Goal: Information Seeking & Learning: Find specific fact

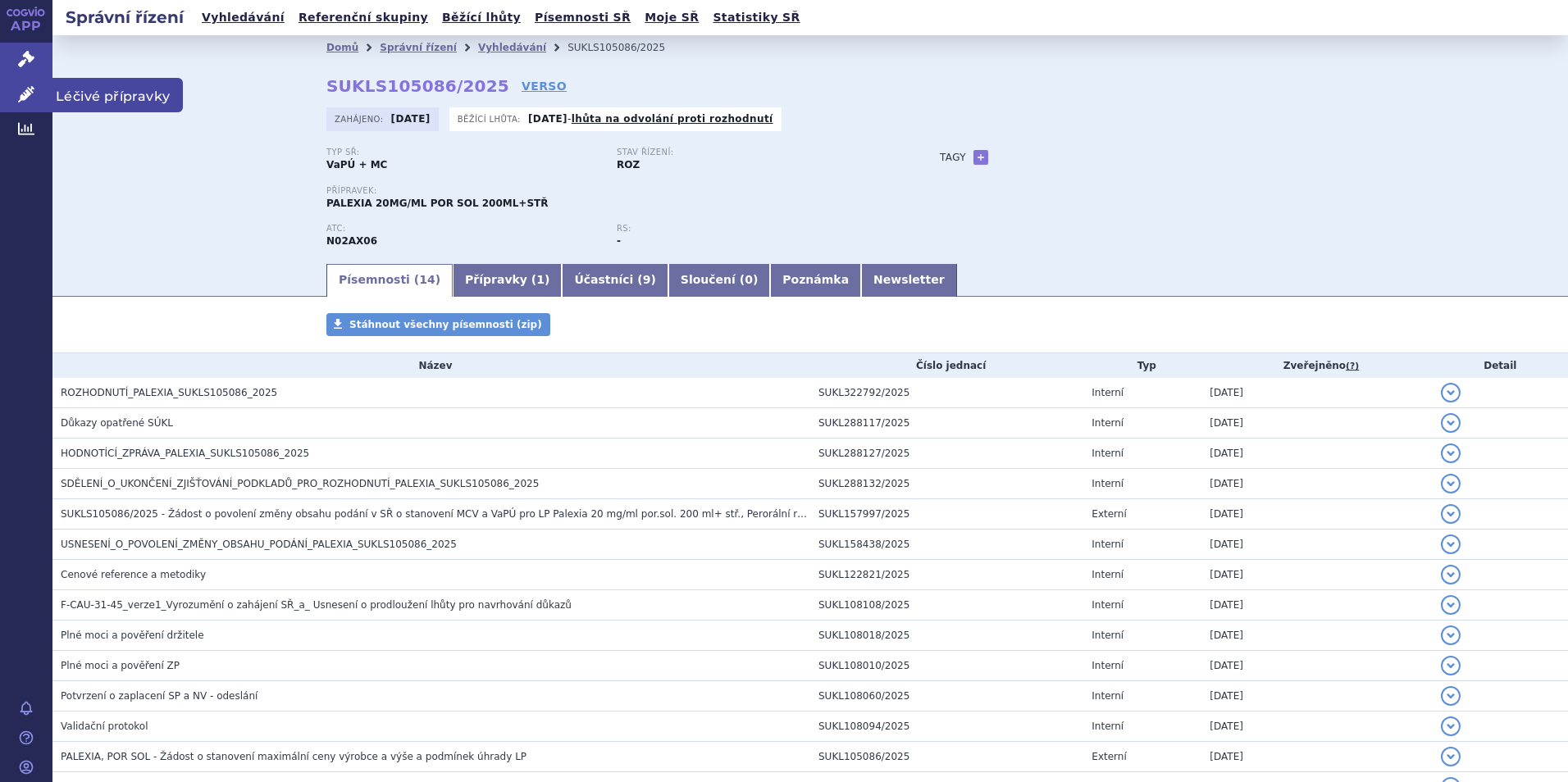
click at [15, 98] on link "Léčivé přípravky" at bounding box center [26, 95] width 52 height 35
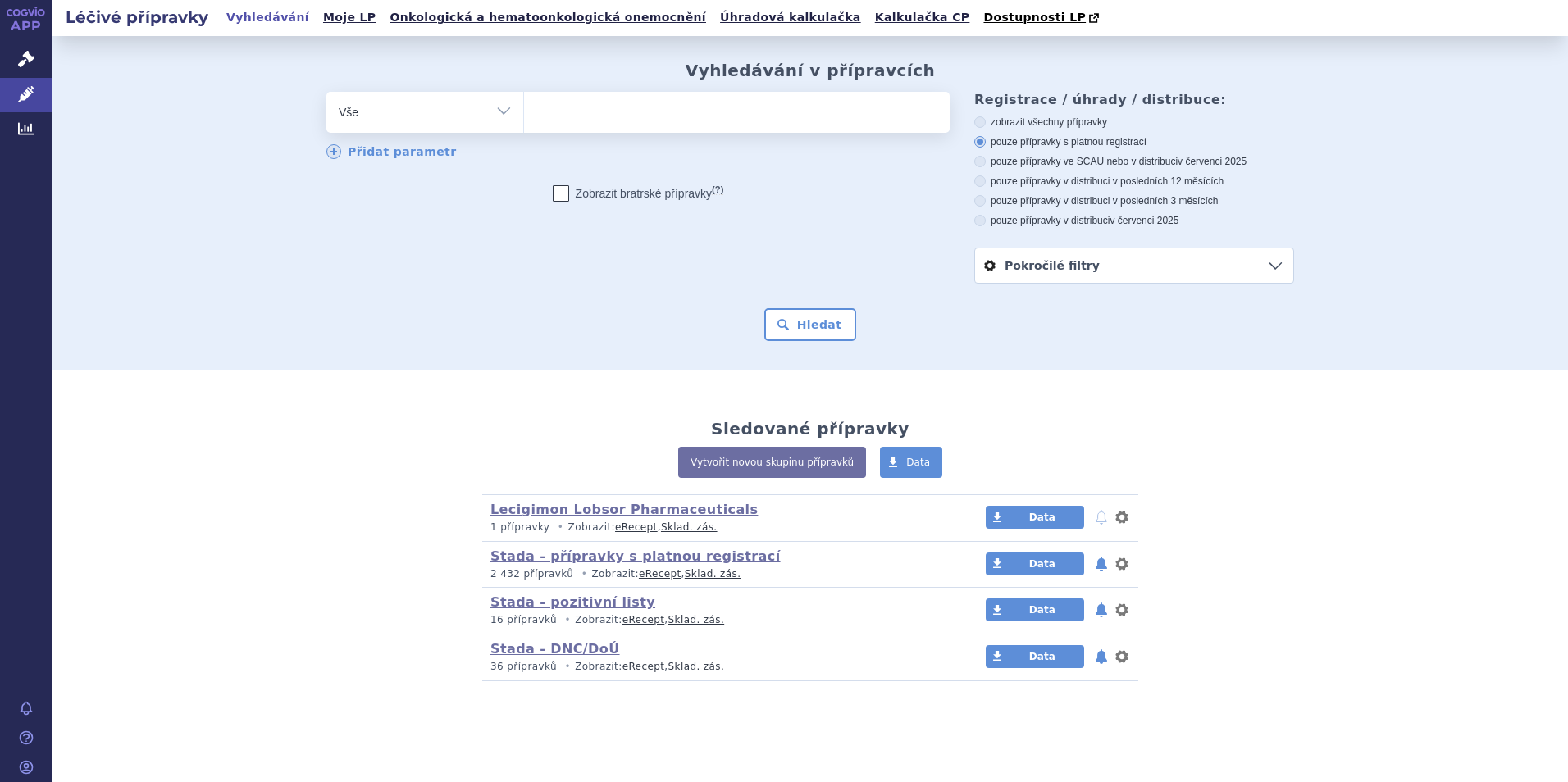
click at [594, 105] on ul at bounding box center [736, 109] width 425 height 35
click at [524, 105] on select at bounding box center [524, 111] width 1 height 41
type input "aab"
type input "aabl"
type input "aablil"
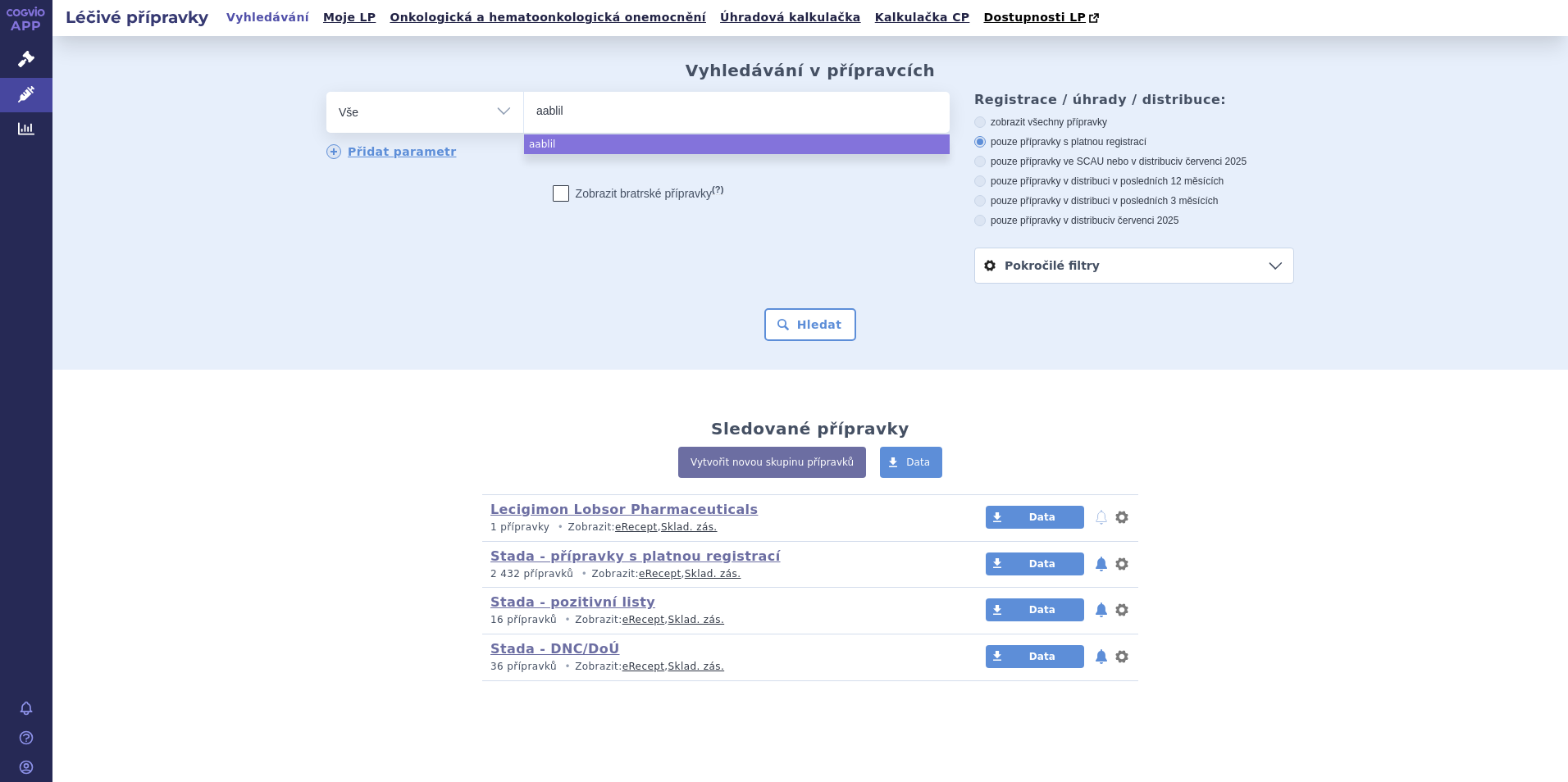
drag, startPoint x: 592, startPoint y: 119, endPoint x: 510, endPoint y: 120, distance: 82.0
click at [510, 120] on div "odstranit Vše Přípravek/SUKL kód MAH VPOIS ATC/Aktivní látka" at bounding box center [637, 112] width 623 height 41
type input "a"
type input "ab"
type input "abi"
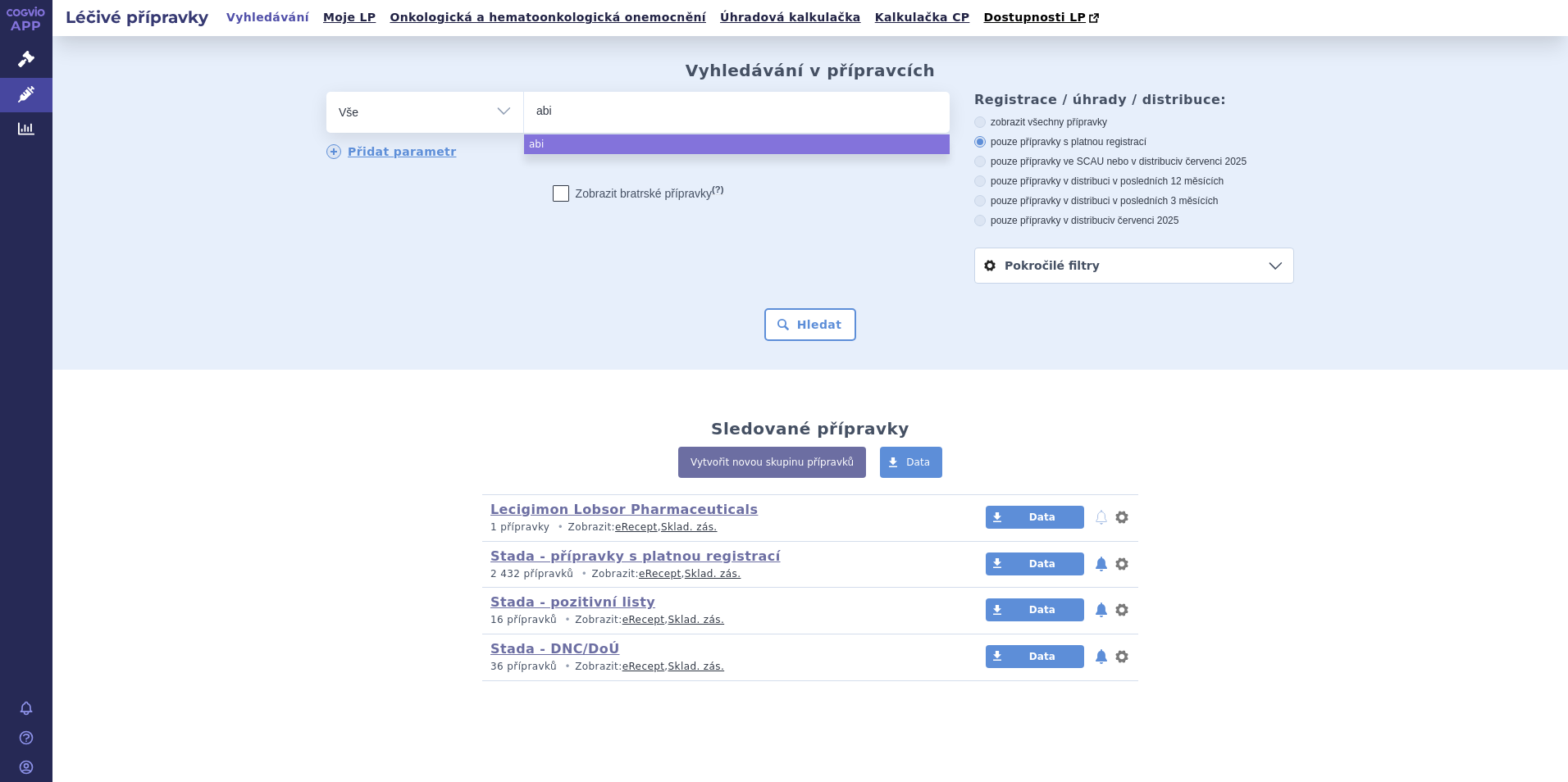
type input "abil"
type input "abili"
type input "abilif"
type input "abilify"
select select "abilify"
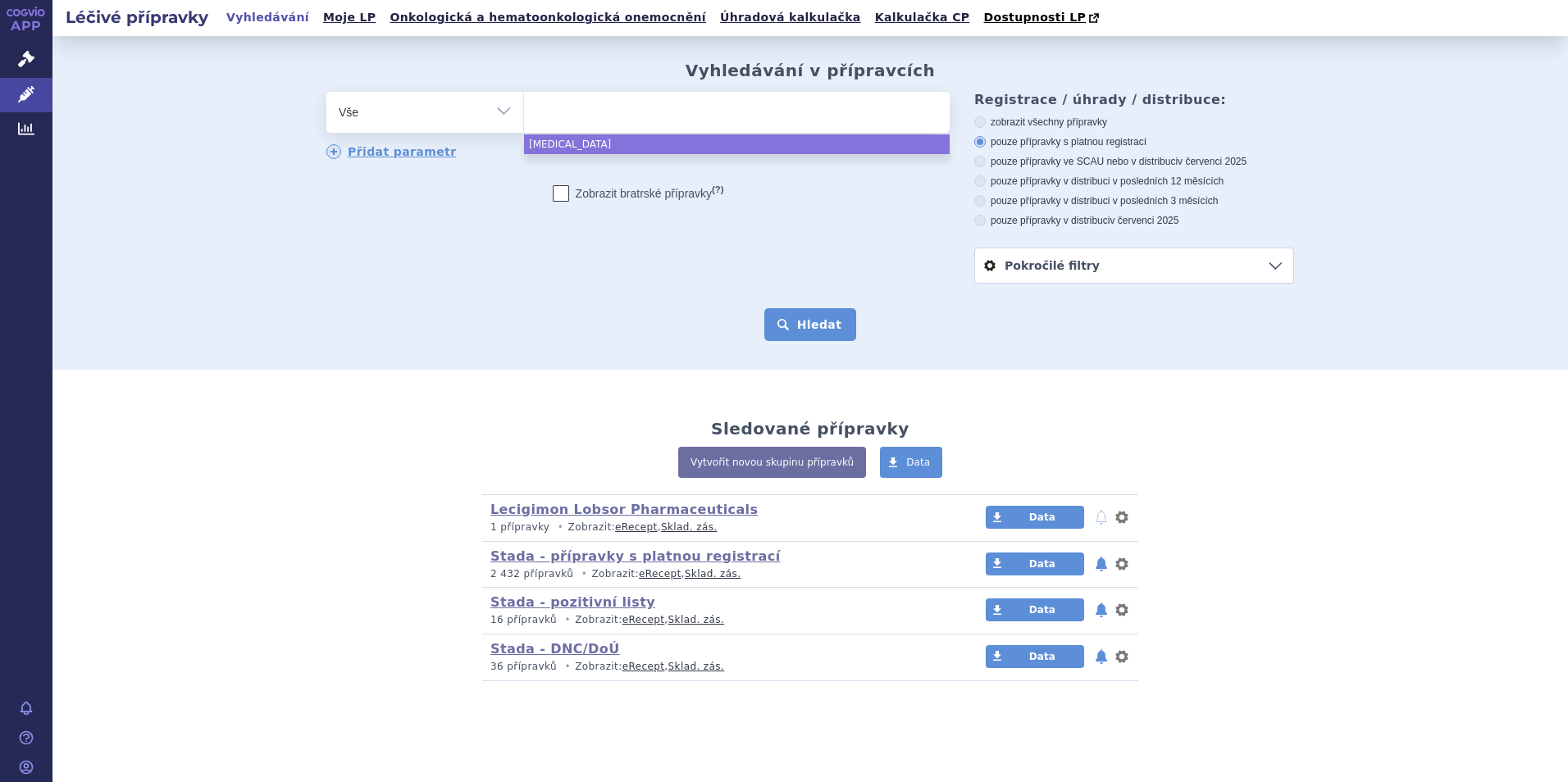
click at [825, 338] on button "Hledat" at bounding box center [810, 324] width 93 height 33
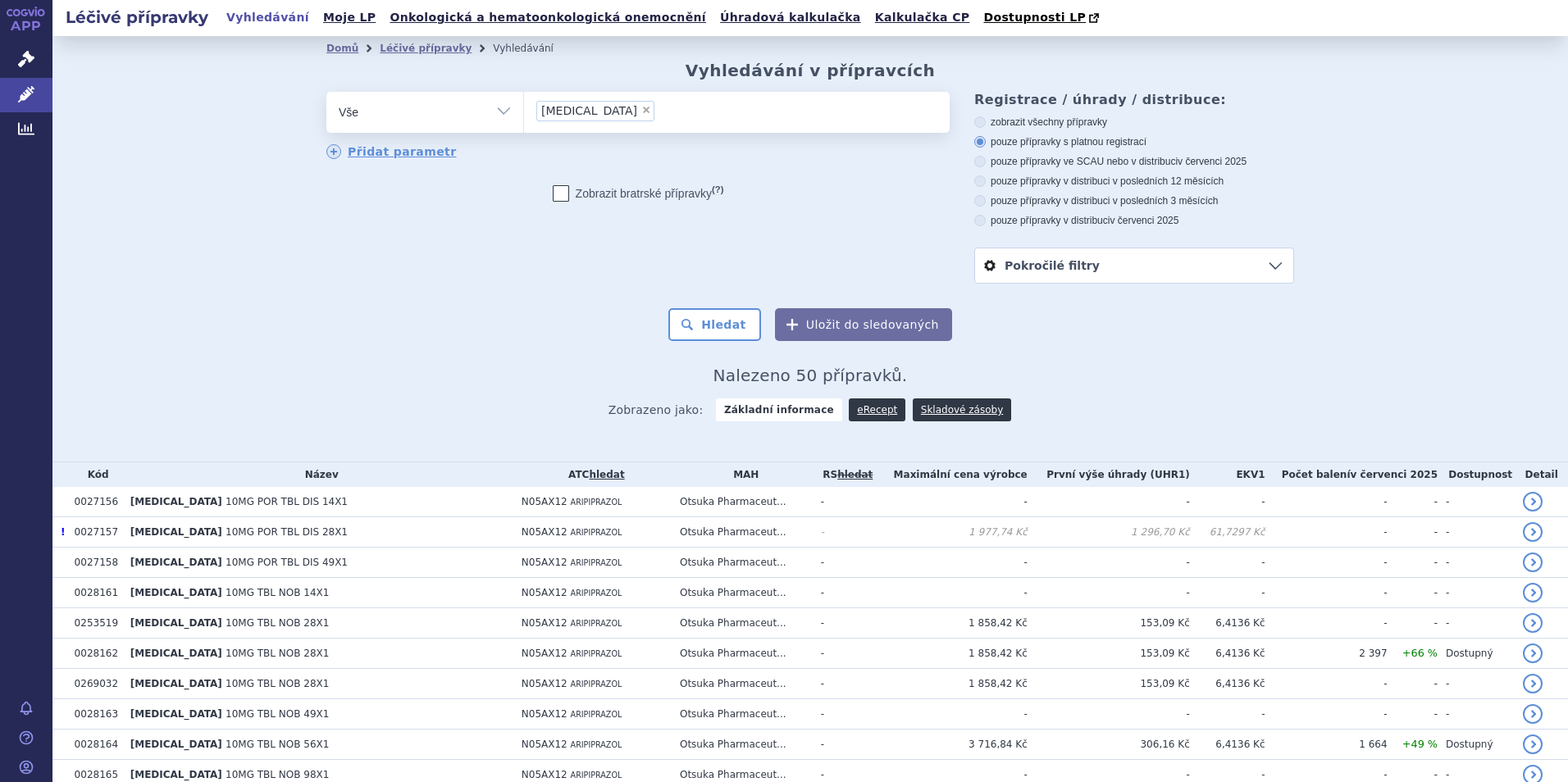
click at [642, 111] on span "×" at bounding box center [646, 110] width 10 height 10
click at [524, 111] on select "[MEDICAL_DATA]" at bounding box center [524, 111] width 1 height 41
select select
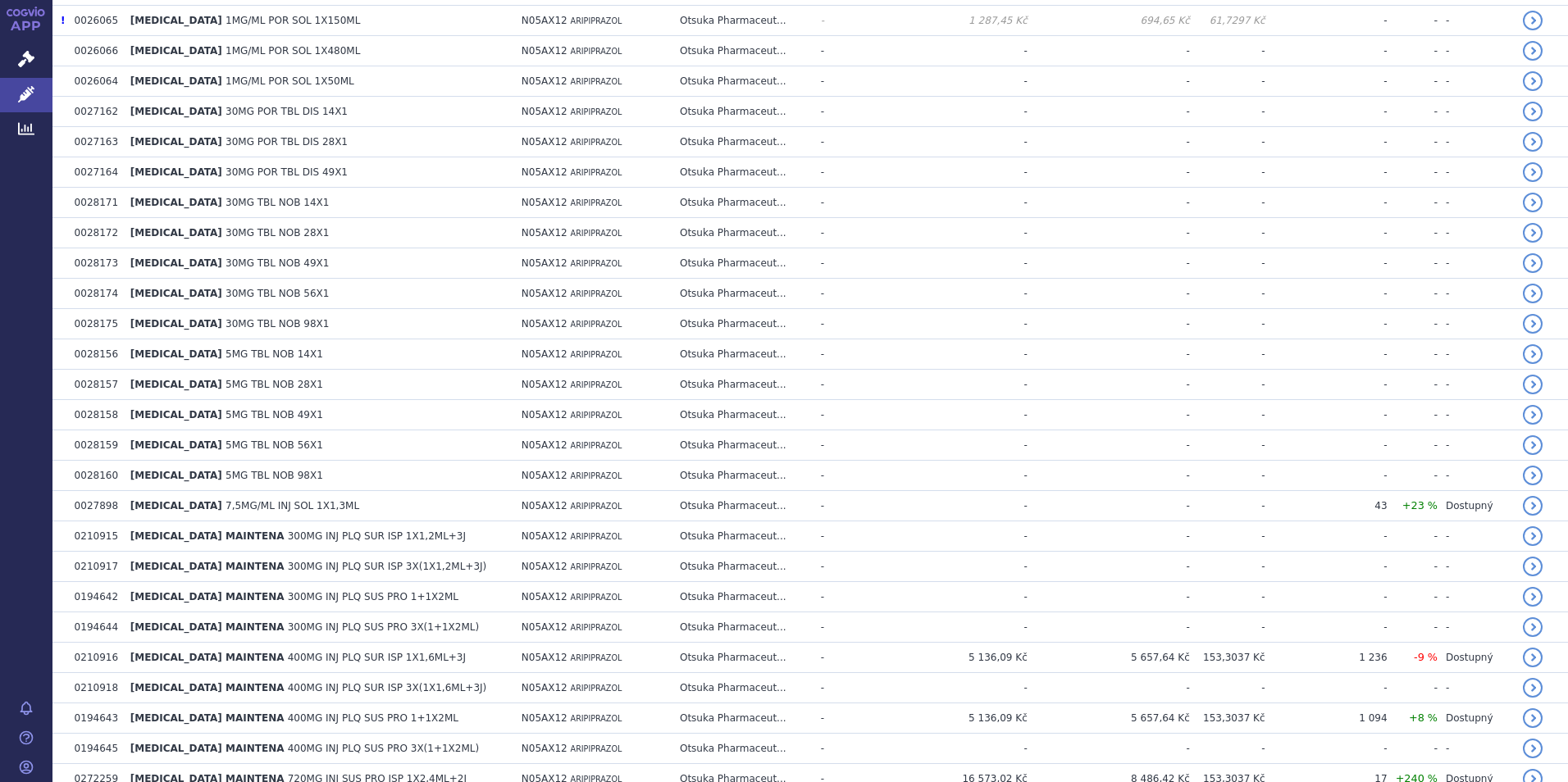
scroll to position [1289, 0]
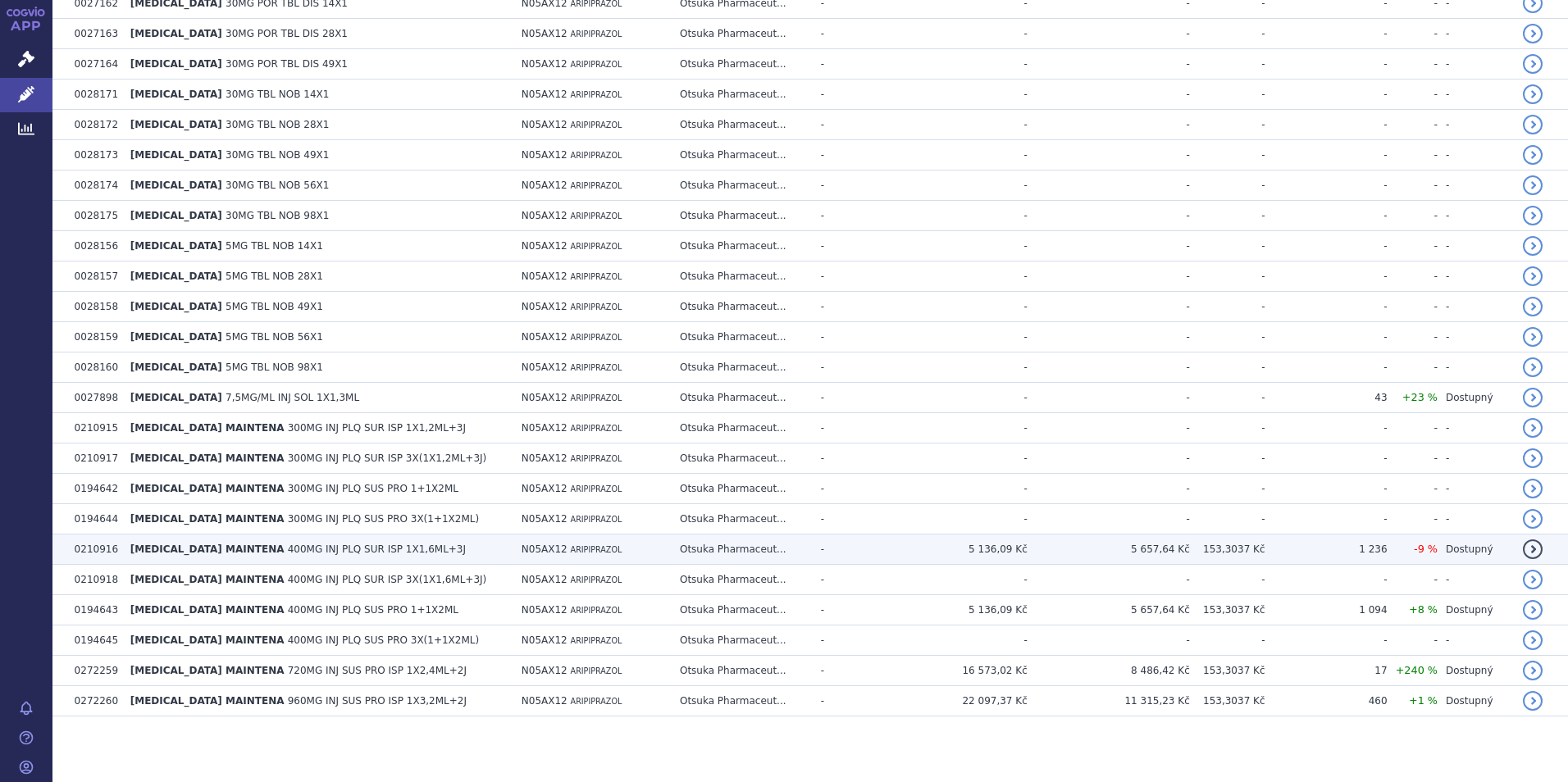
click at [288, 549] on span "400MG INJ PLQ SUR ISP 1X1,6ML+3J" at bounding box center [377, 549] width 178 height 11
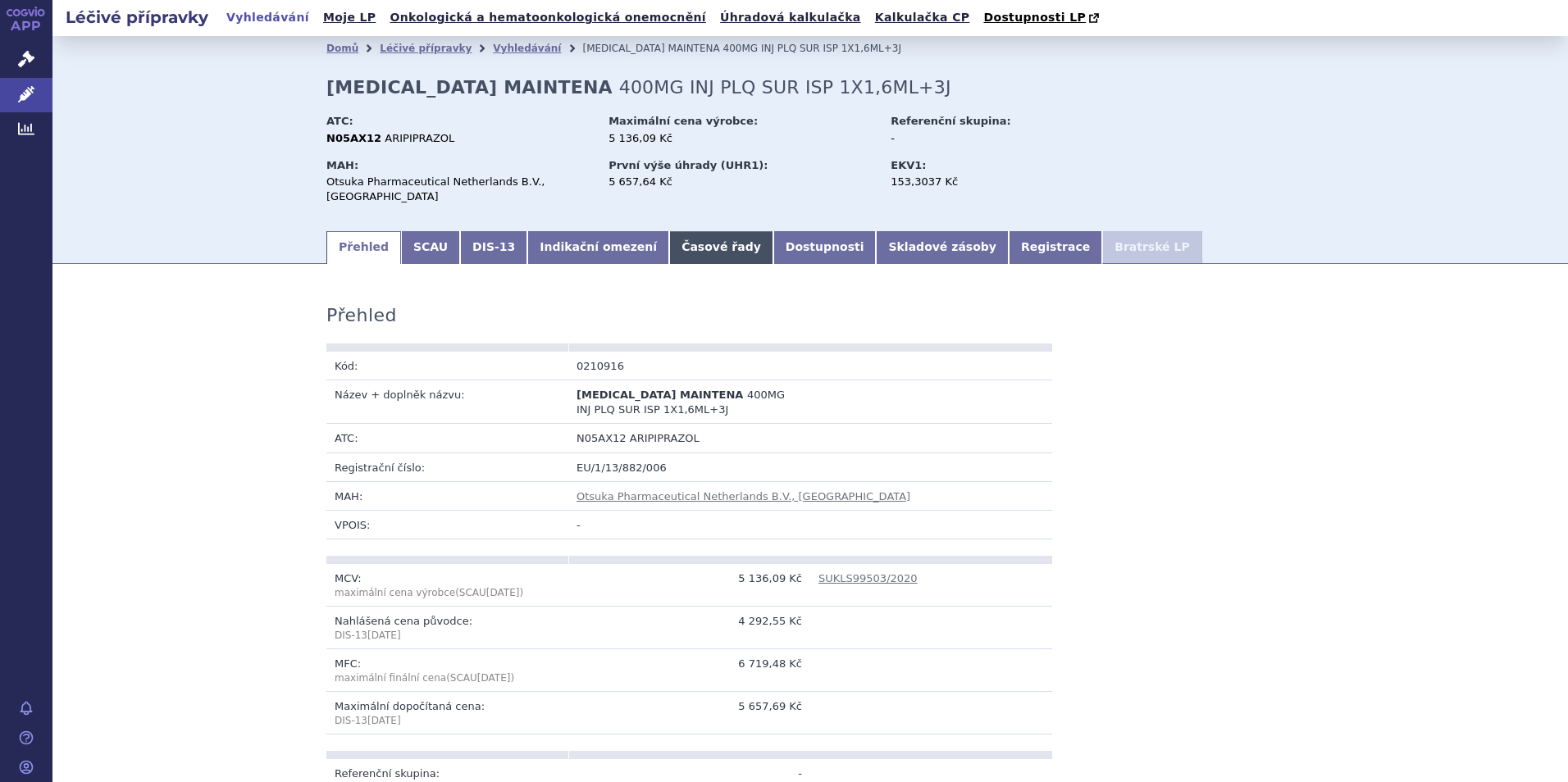
click at [682, 232] on link "Časové řady" at bounding box center [720, 247] width 104 height 33
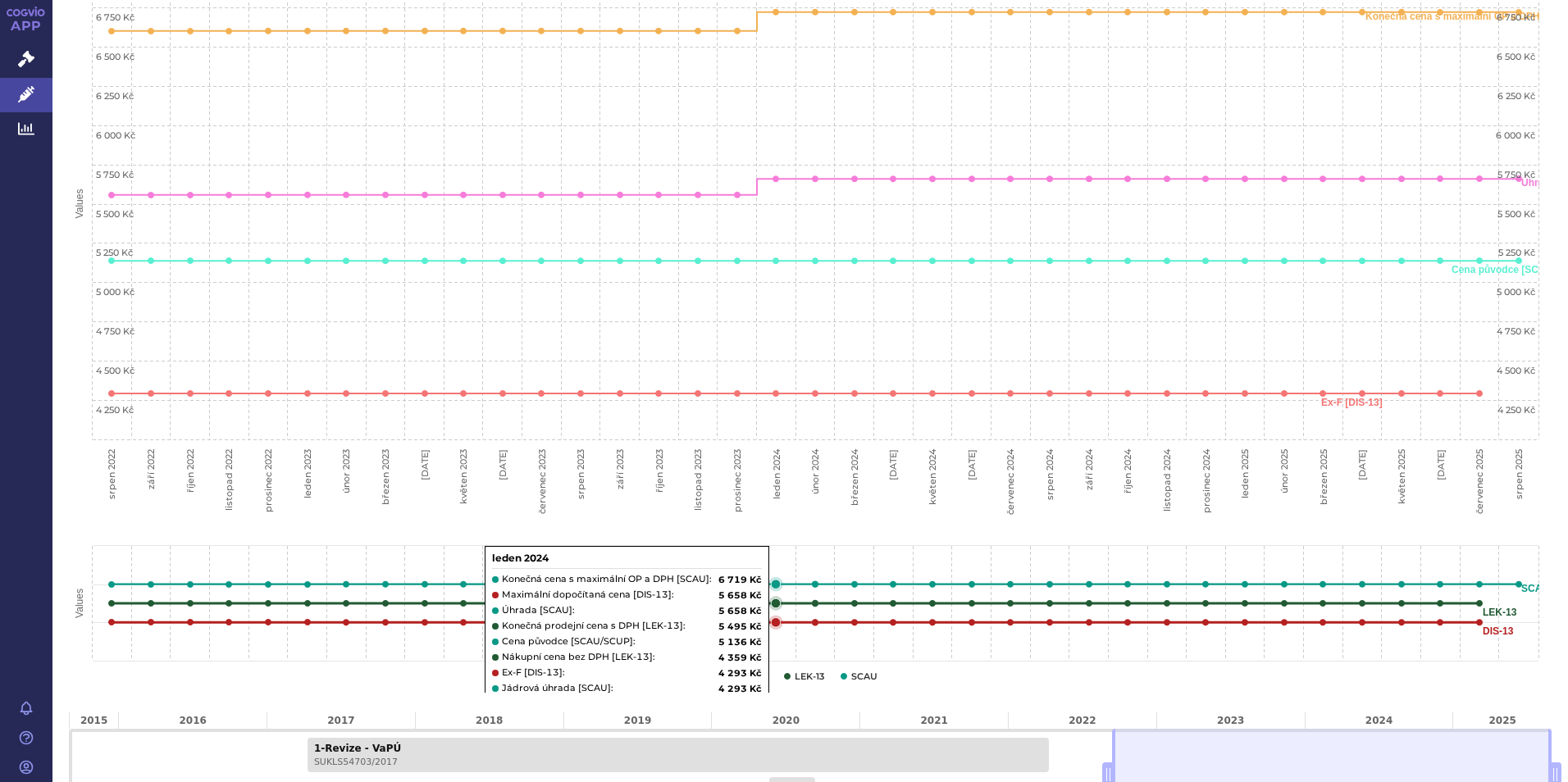
scroll to position [523, 0]
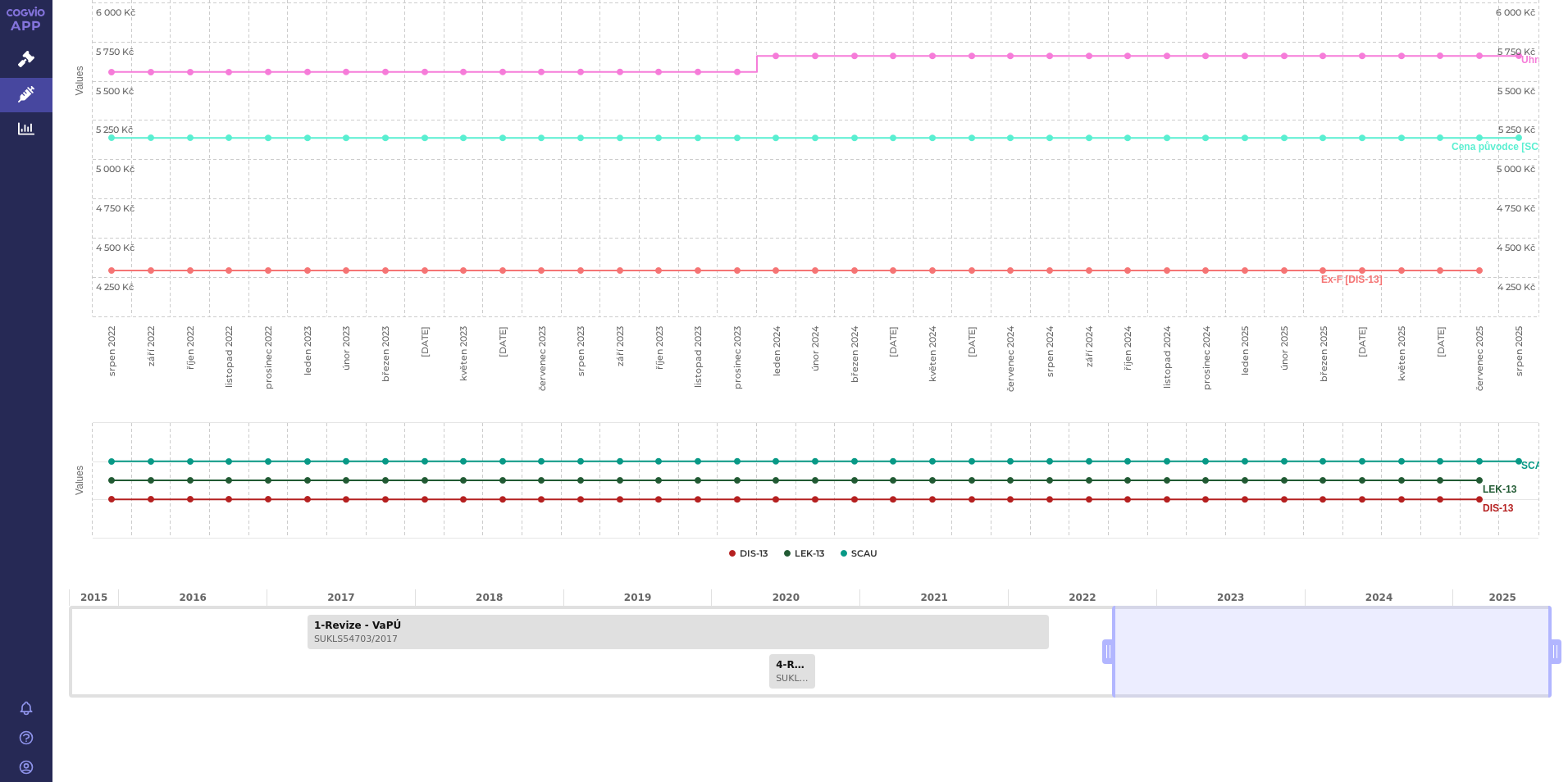
click at [1137, 622] on div "1-Revize - VaPÚ SUKLS54703/2017 4-Revize - MC SUKLS99503/2020" at bounding box center [810, 652] width 1483 height 92
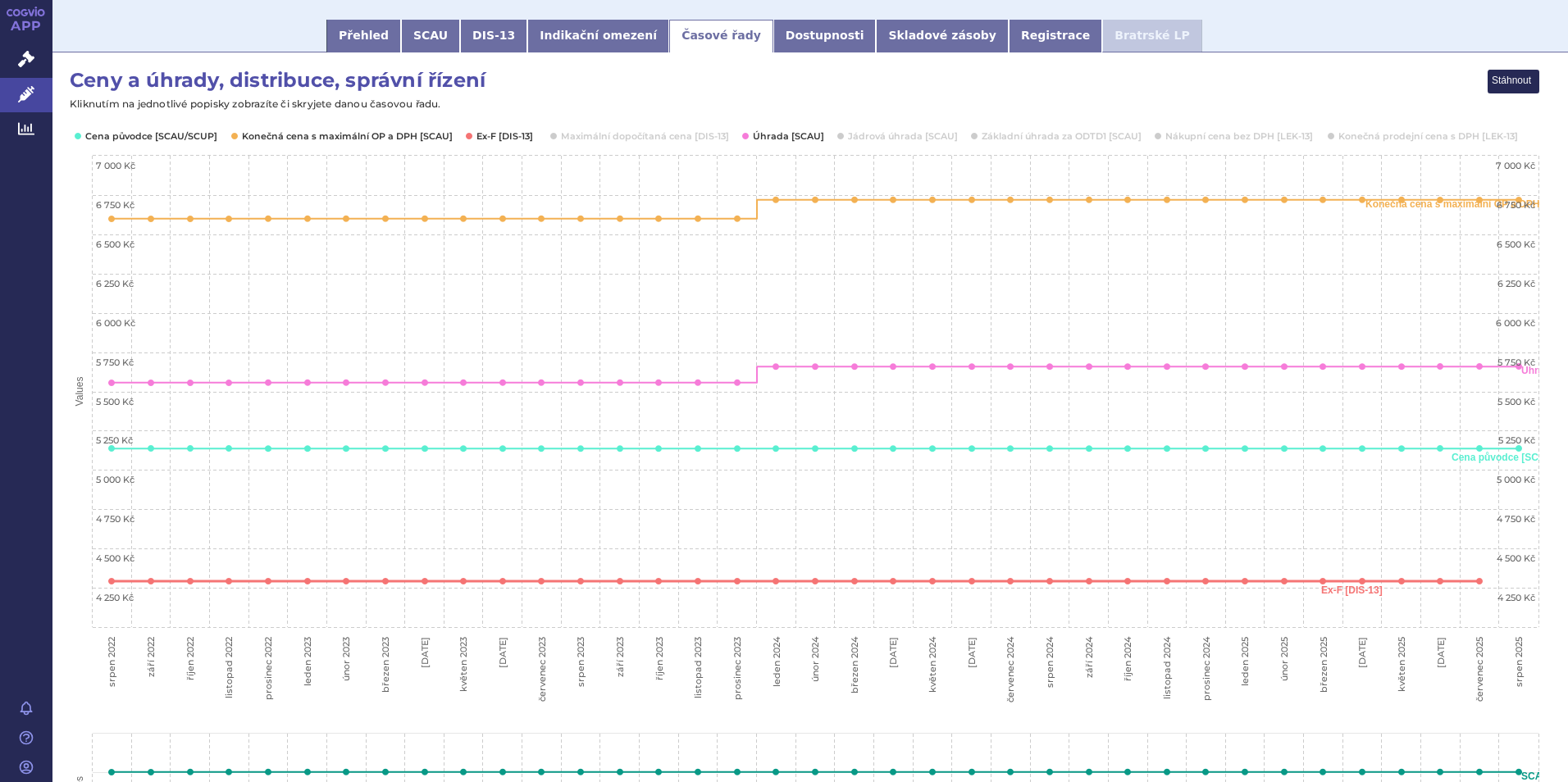
scroll to position [194, 0]
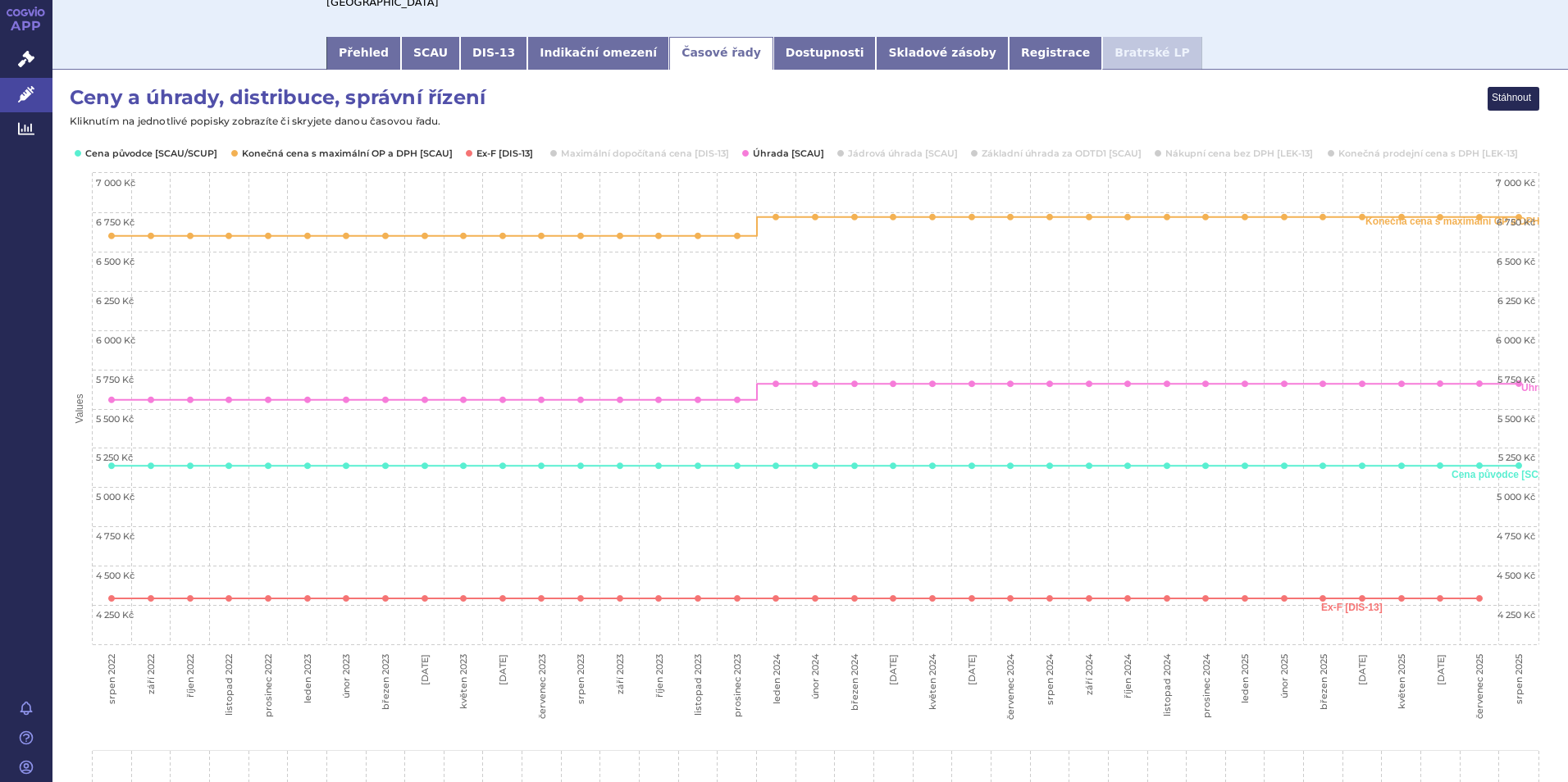
click at [111, 655] on text "srpen 2022" at bounding box center [111, 679] width 11 height 50
click at [111, 655] on text "srpen 2022" at bounding box center [111, 679] width 11 height 50
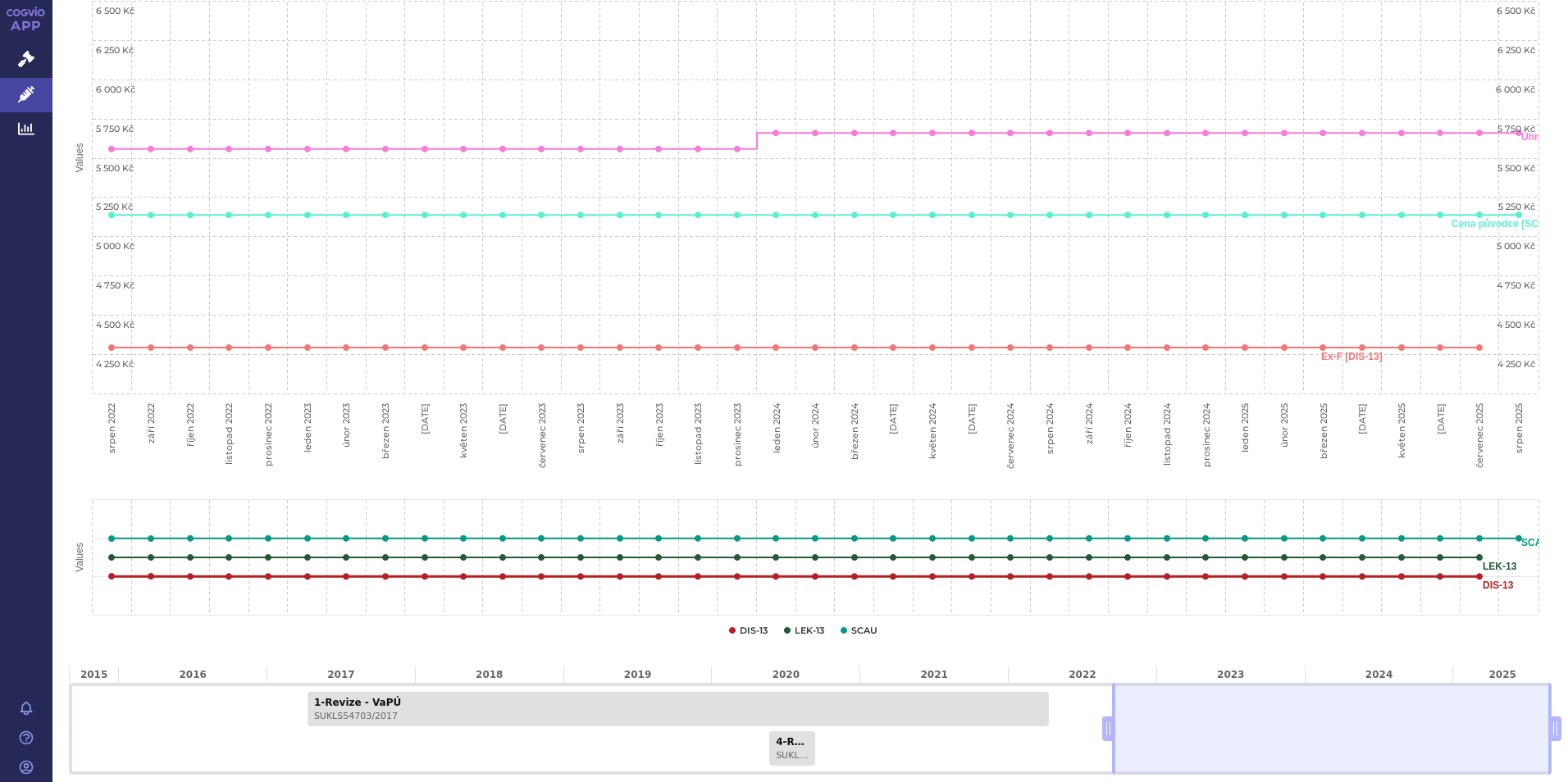
scroll to position [523, 0]
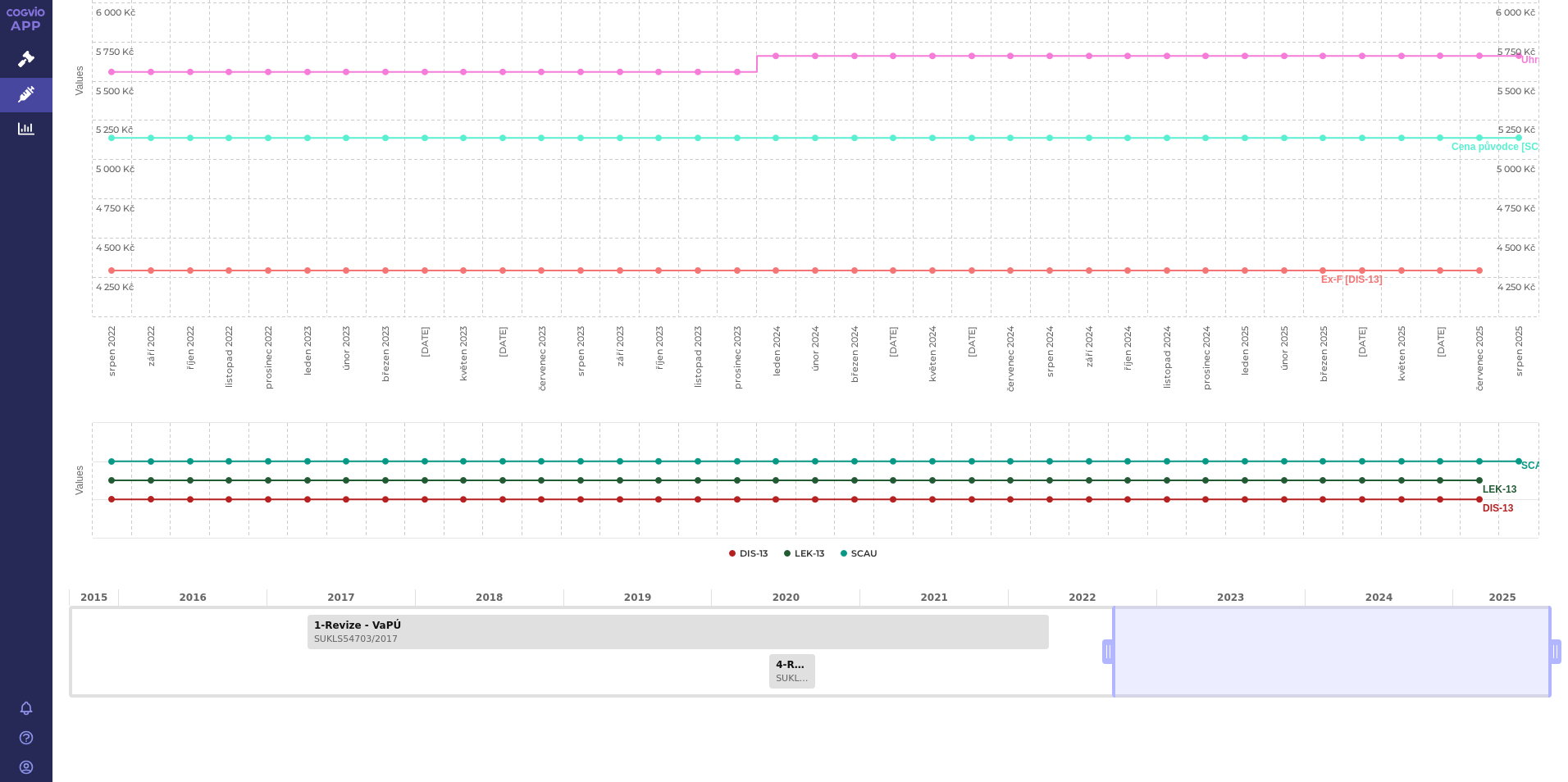
click at [97, 589] on div "2015" at bounding box center [94, 598] width 50 height 17
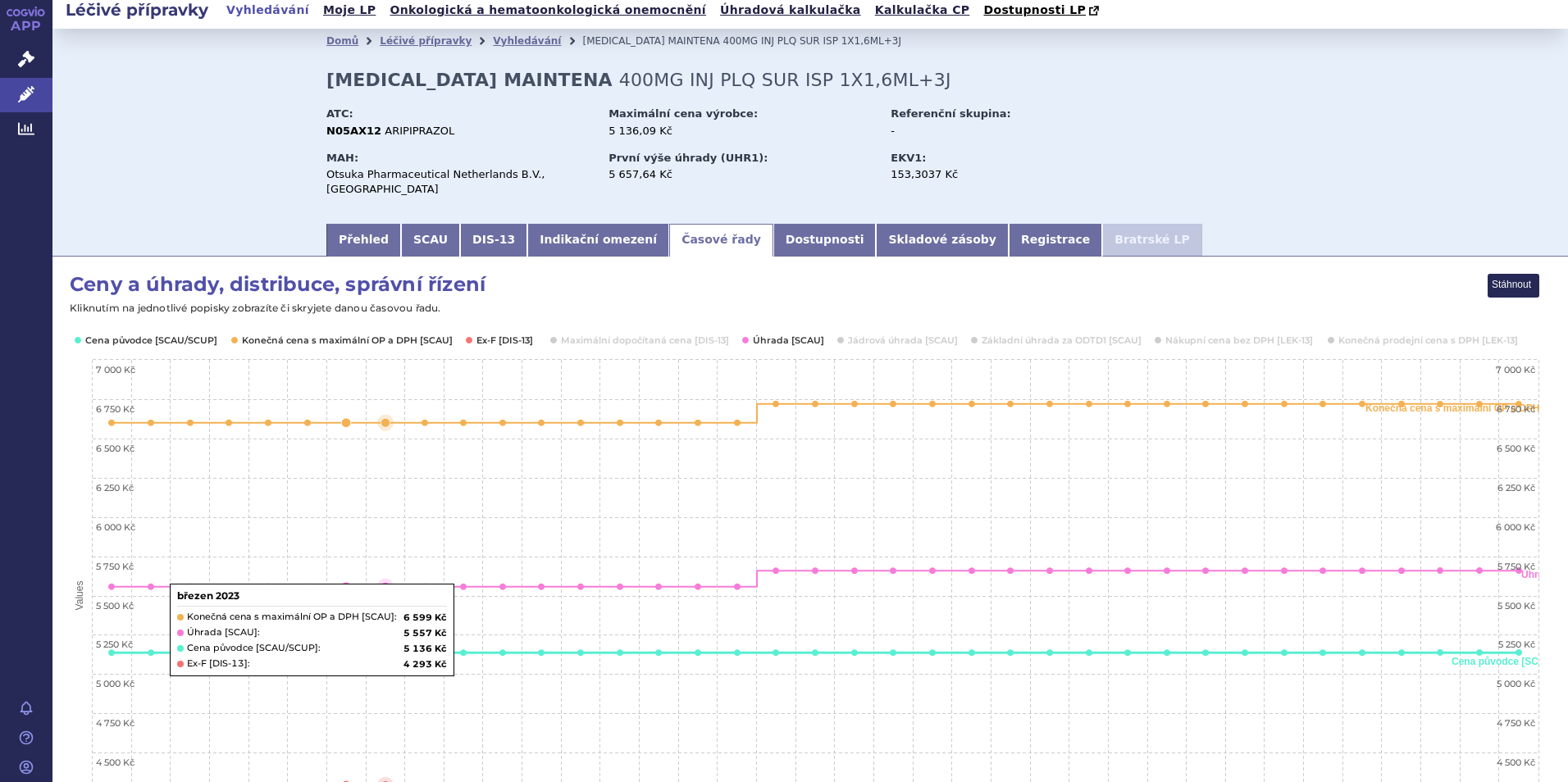
scroll to position [0, 0]
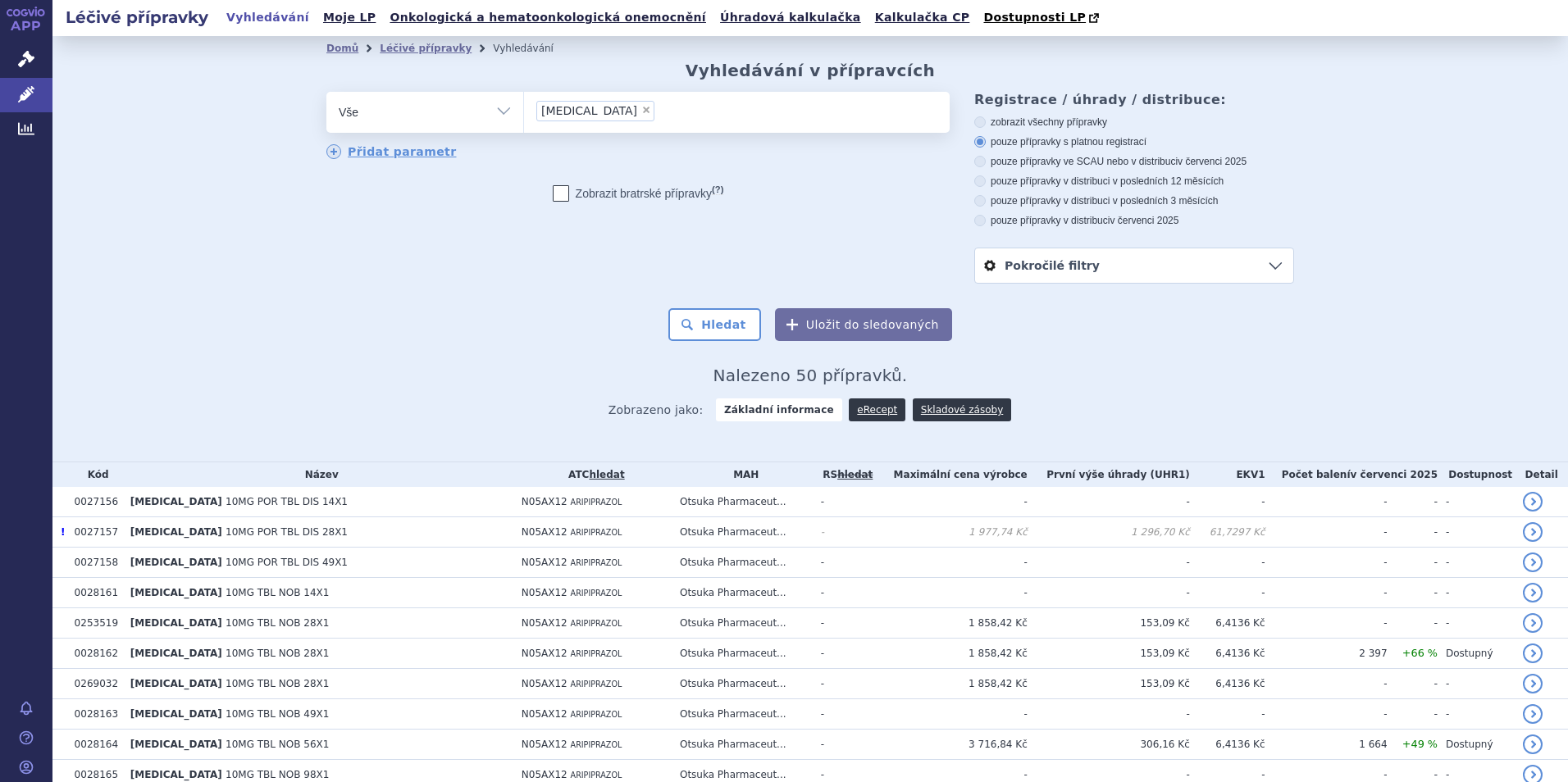
click at [642, 107] on span "×" at bounding box center [646, 110] width 10 height 10
click at [524, 107] on select "[MEDICAL_DATA]" at bounding box center [524, 111] width 1 height 41
select select
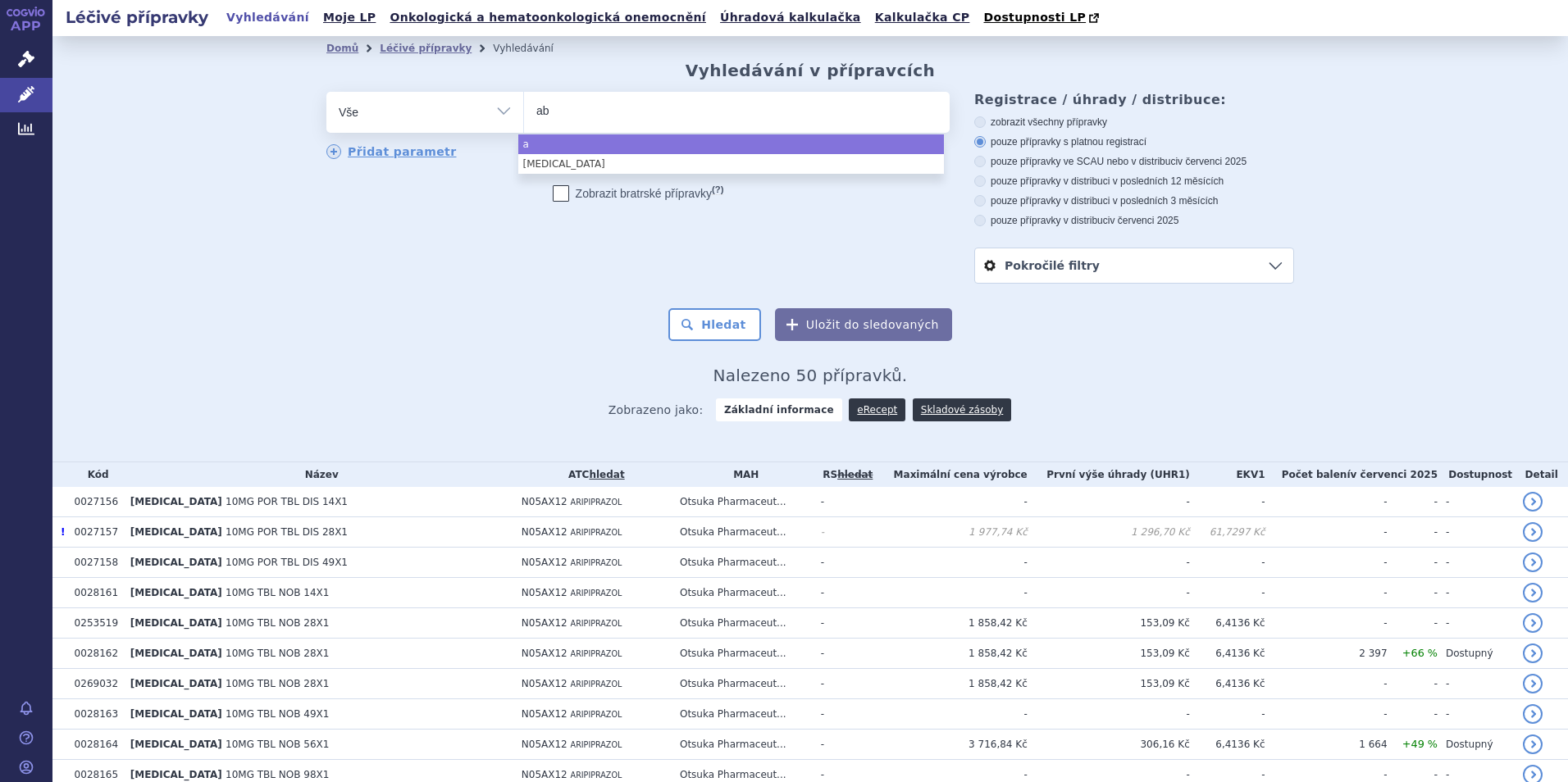
type input "abi"
type input "abil"
type input "abilif"
type input "[MEDICAL_DATA]"
select select "[MEDICAL_DATA]"
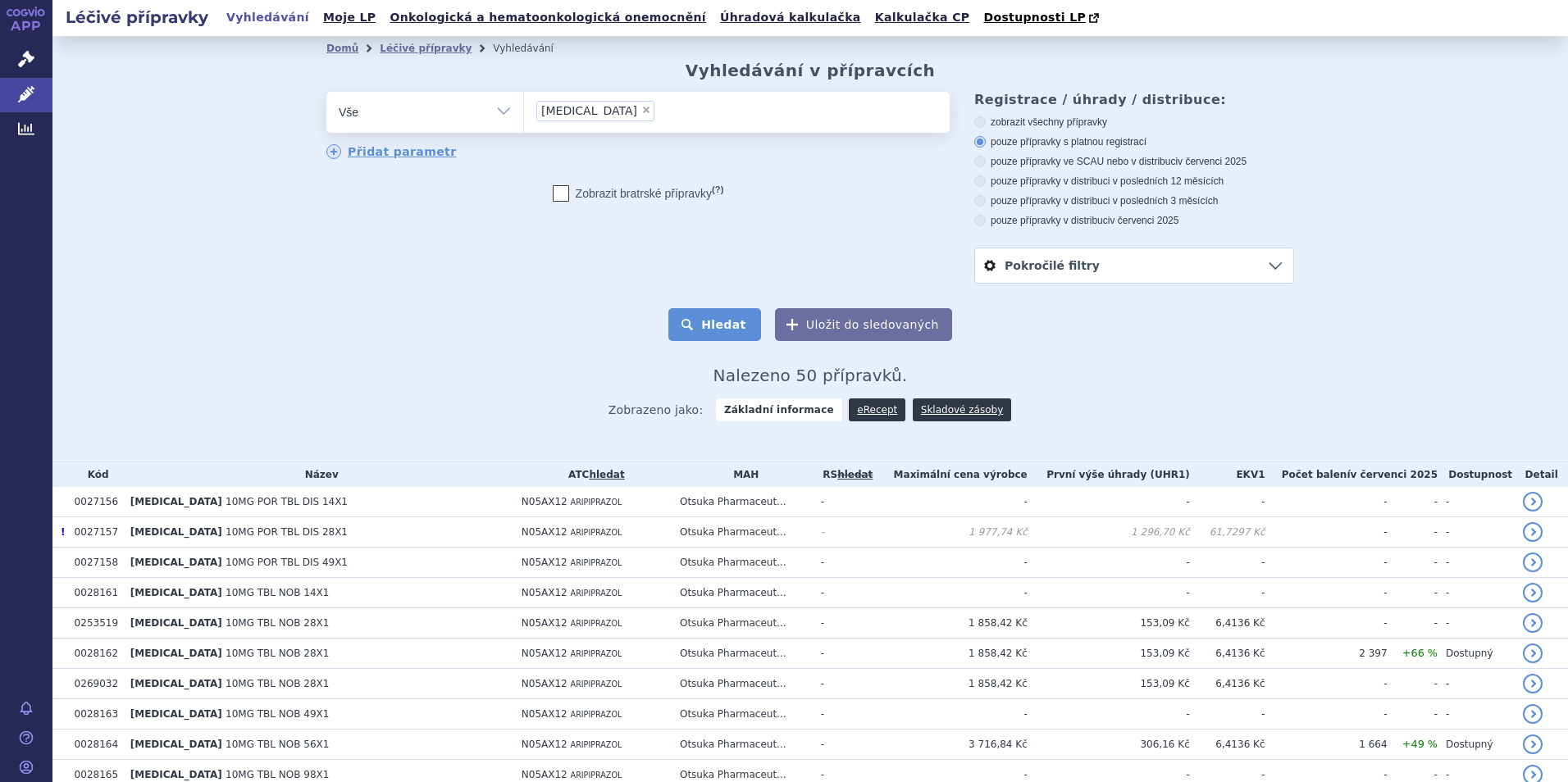
click at [715, 332] on button "Hledat" at bounding box center [715, 324] width 93 height 33
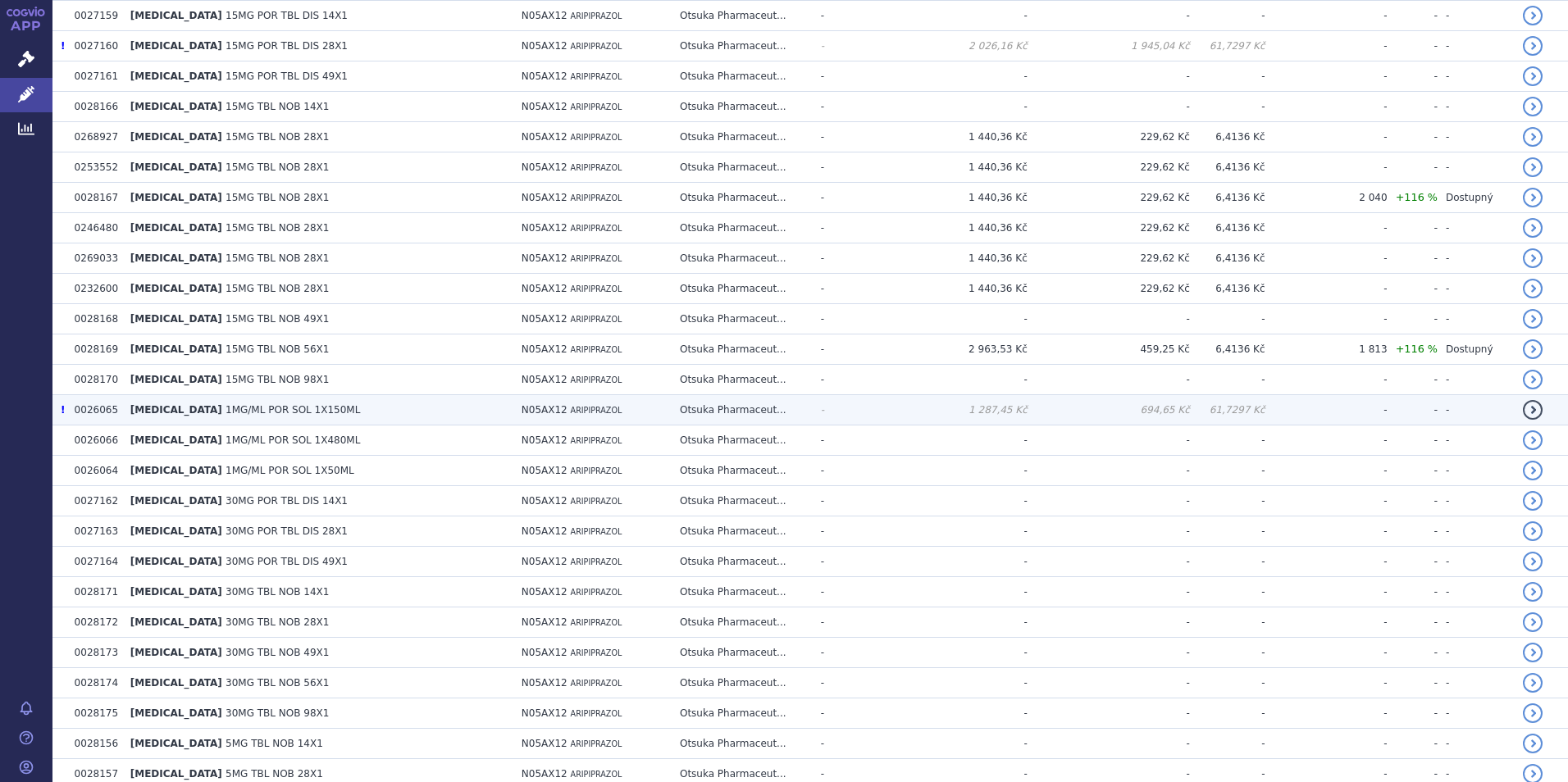
scroll to position [738, 0]
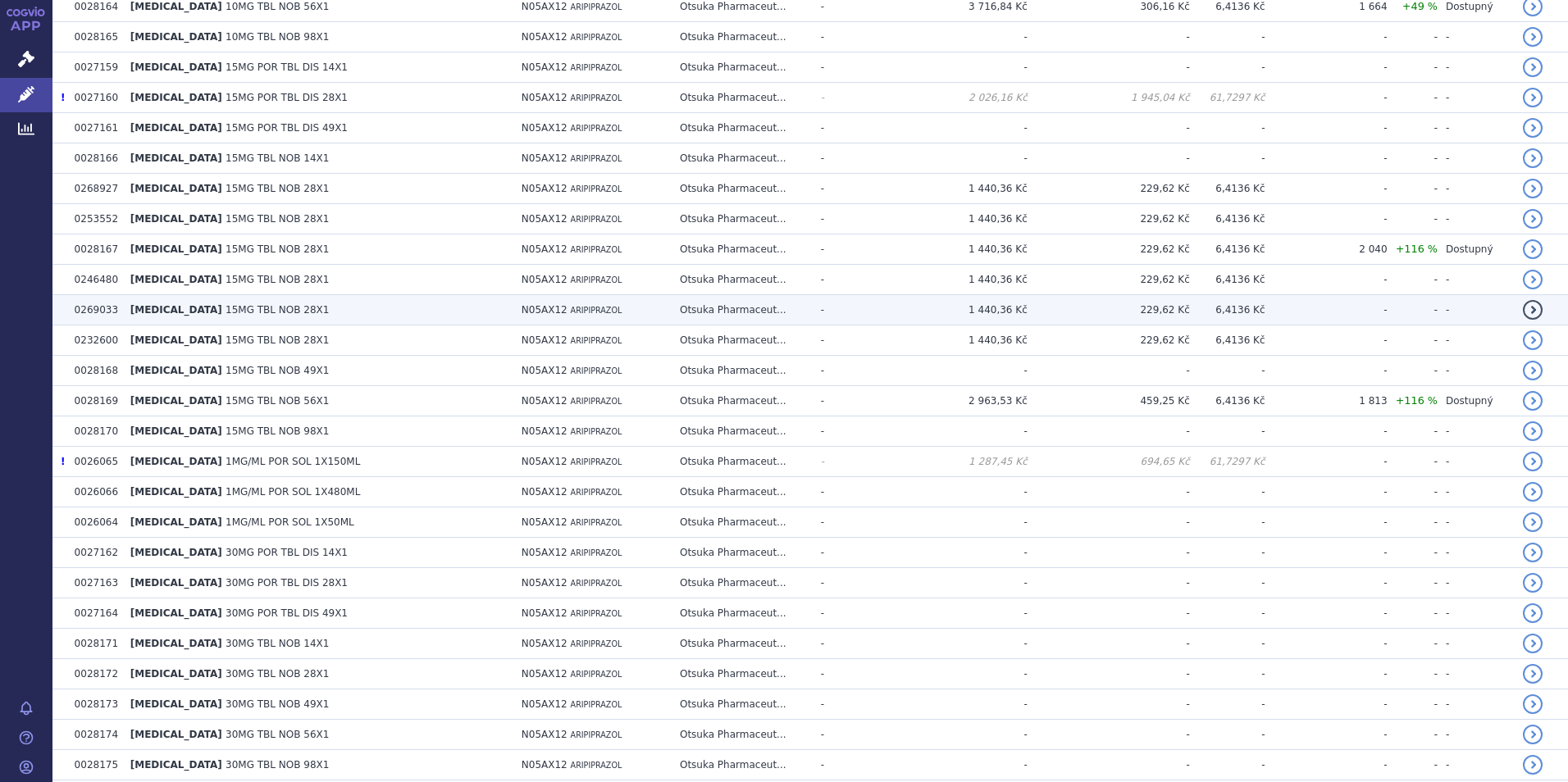
click at [209, 302] on td "ABILIFY 15MG TBL NOB 28X1" at bounding box center [318, 310] width 392 height 30
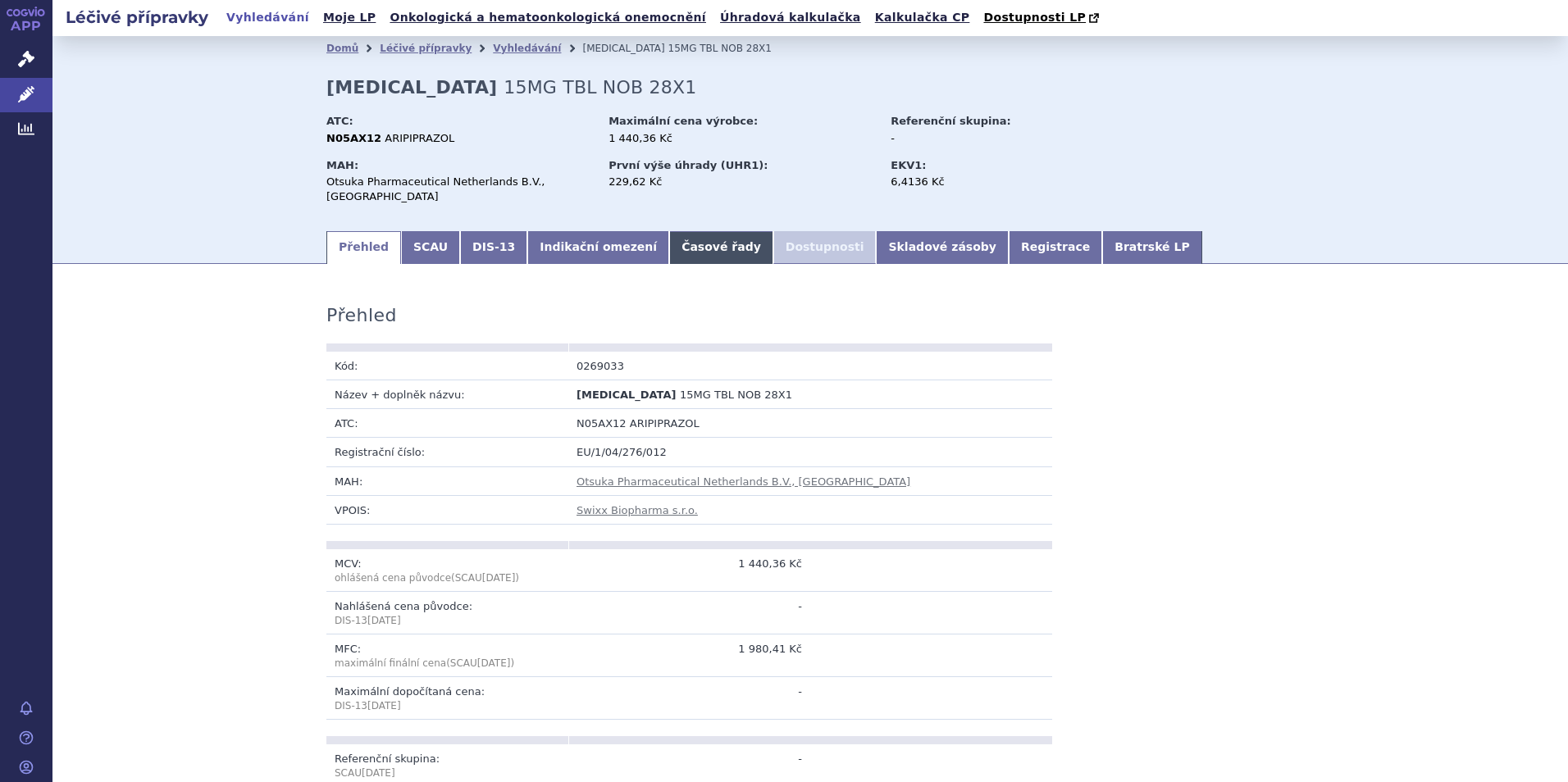
click at [669, 232] on link "Časové řady" at bounding box center [720, 247] width 104 height 33
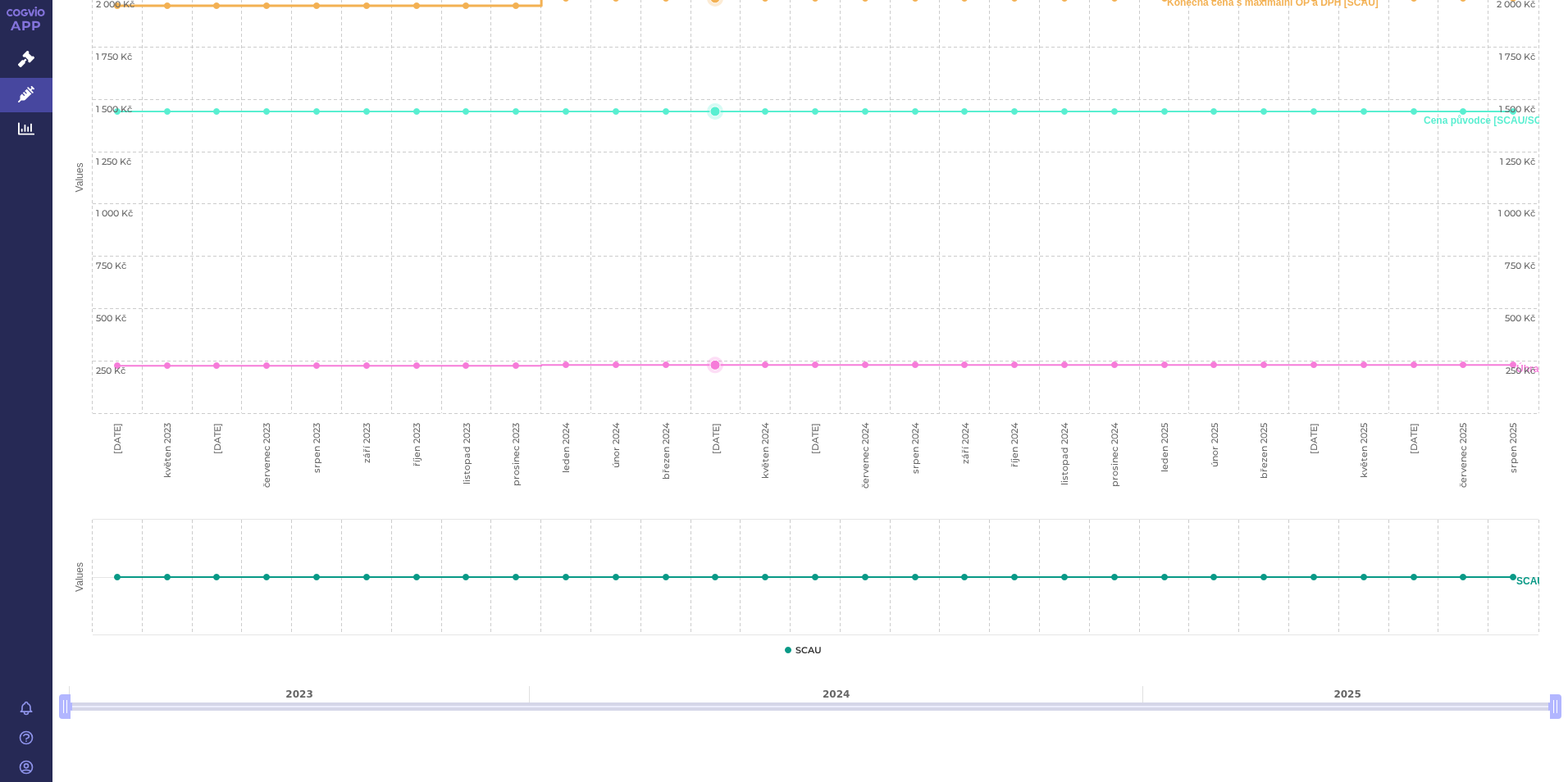
scroll to position [439, 0]
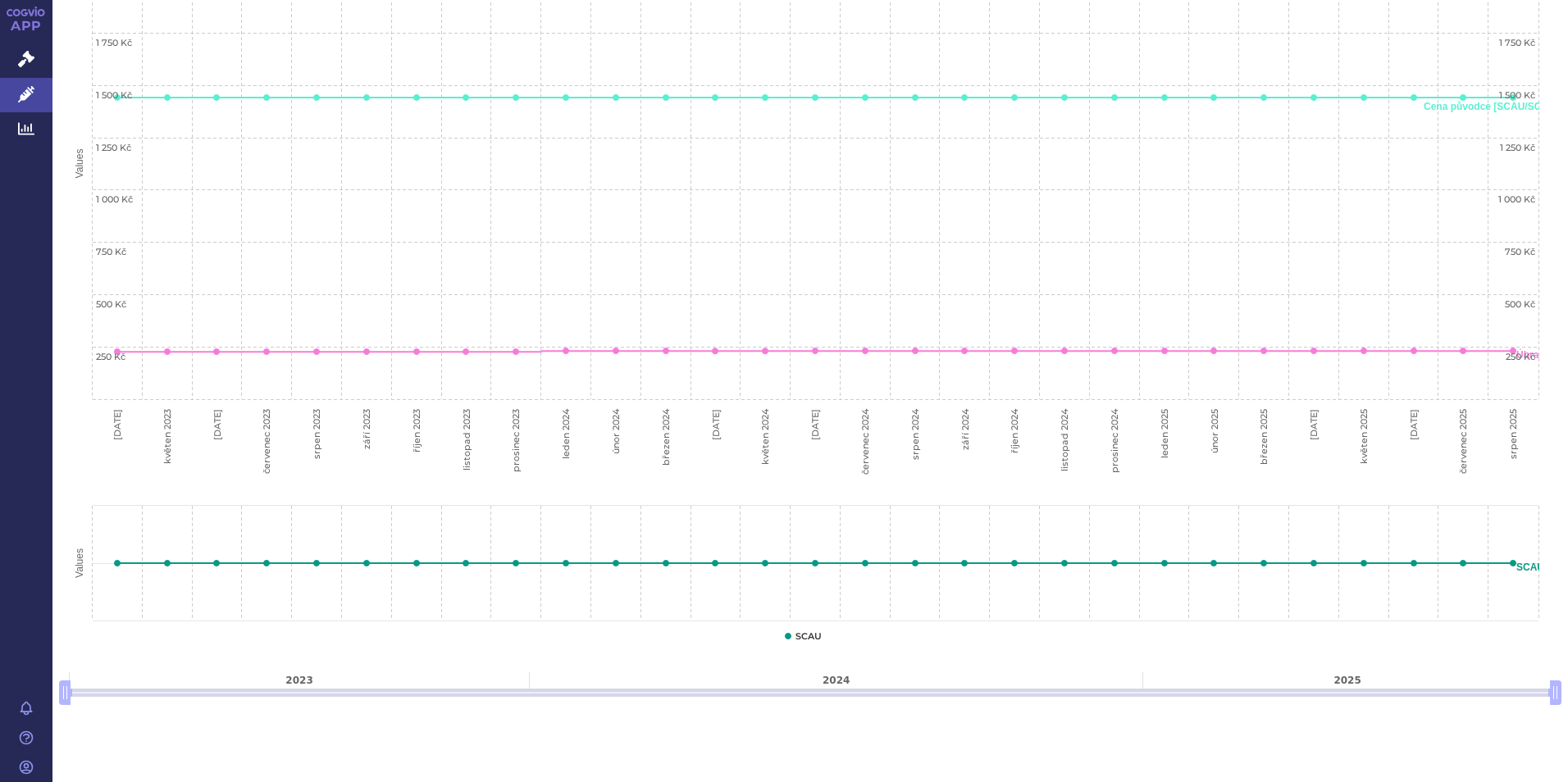
click at [75, 688] on div at bounding box center [810, 692] width 1483 height 8
drag, startPoint x: 69, startPoint y: 683, endPoint x: 91, endPoint y: 701, distance: 28.4
click at [0, 682] on html "APP Správní řízení Léčivé přípravky Analytics Notifikace [GEOGRAPHIC_DATA] [PER…" at bounding box center [784, 391] width 1568 height 782
click at [185, 685] on div "Ceny a úhrady, distribuce, správní řízení Line chart with 5 lines. Kliknutím na…" at bounding box center [810, 285] width 1516 height 889
drag, startPoint x: 188, startPoint y: 681, endPoint x: 591, endPoint y: 697, distance: 403.3
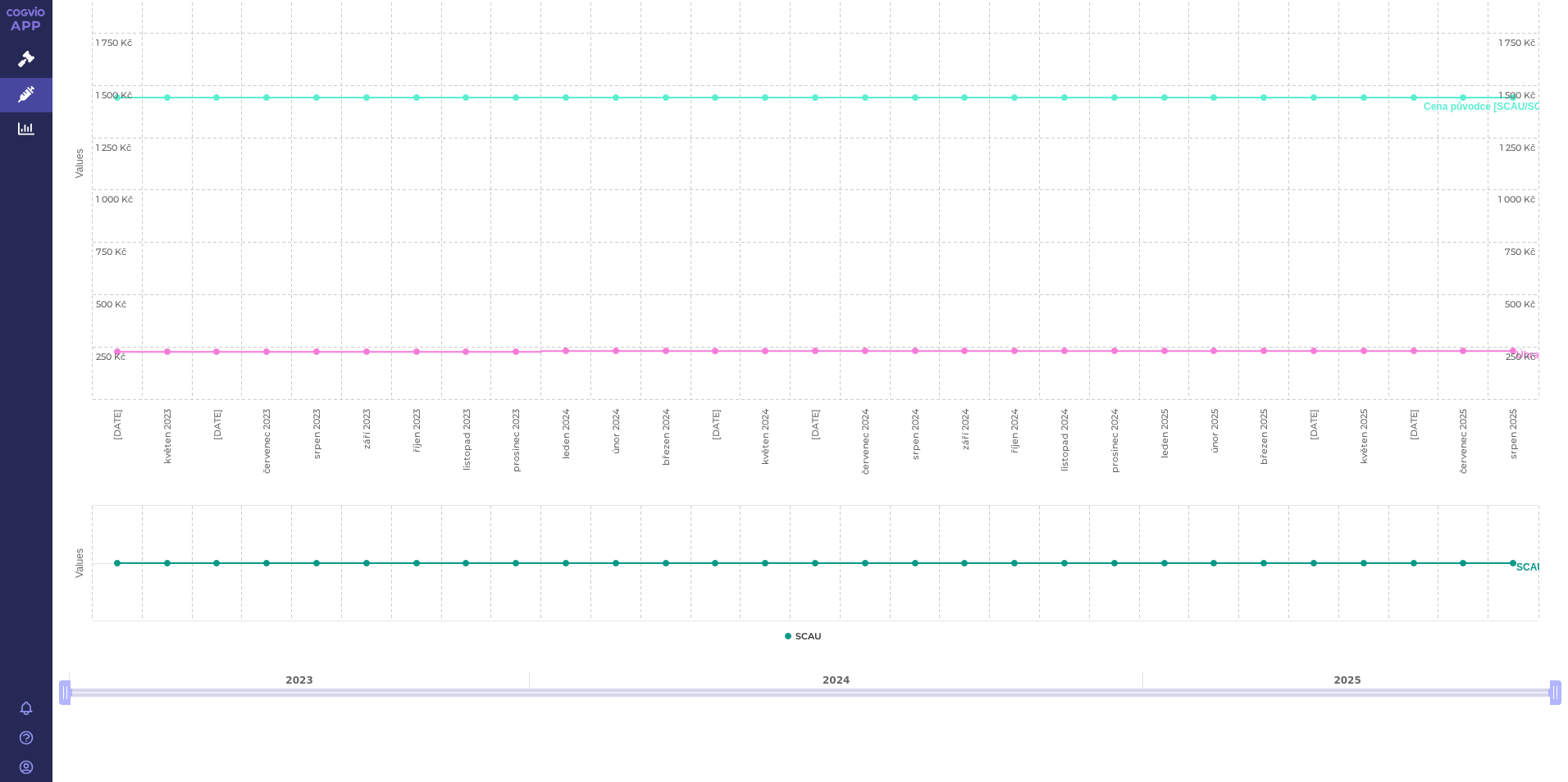
click at [193, 688] on div at bounding box center [810, 692] width 1483 height 8
click at [1558, 682] on div "Léčivé přípravky Vyhledávání Moje LP Onkologická a hematoonkologická onemocnění…" at bounding box center [810, 391] width 1516 height 782
drag, startPoint x: 67, startPoint y: 688, endPoint x: -4, endPoint y: 666, distance: 74.3
click at [0, 666] on html "APP Správní řízení Léčivé přípravky Analytics Notifikace Nápověda Jiří Zdobínsk…" at bounding box center [784, 391] width 1568 height 782
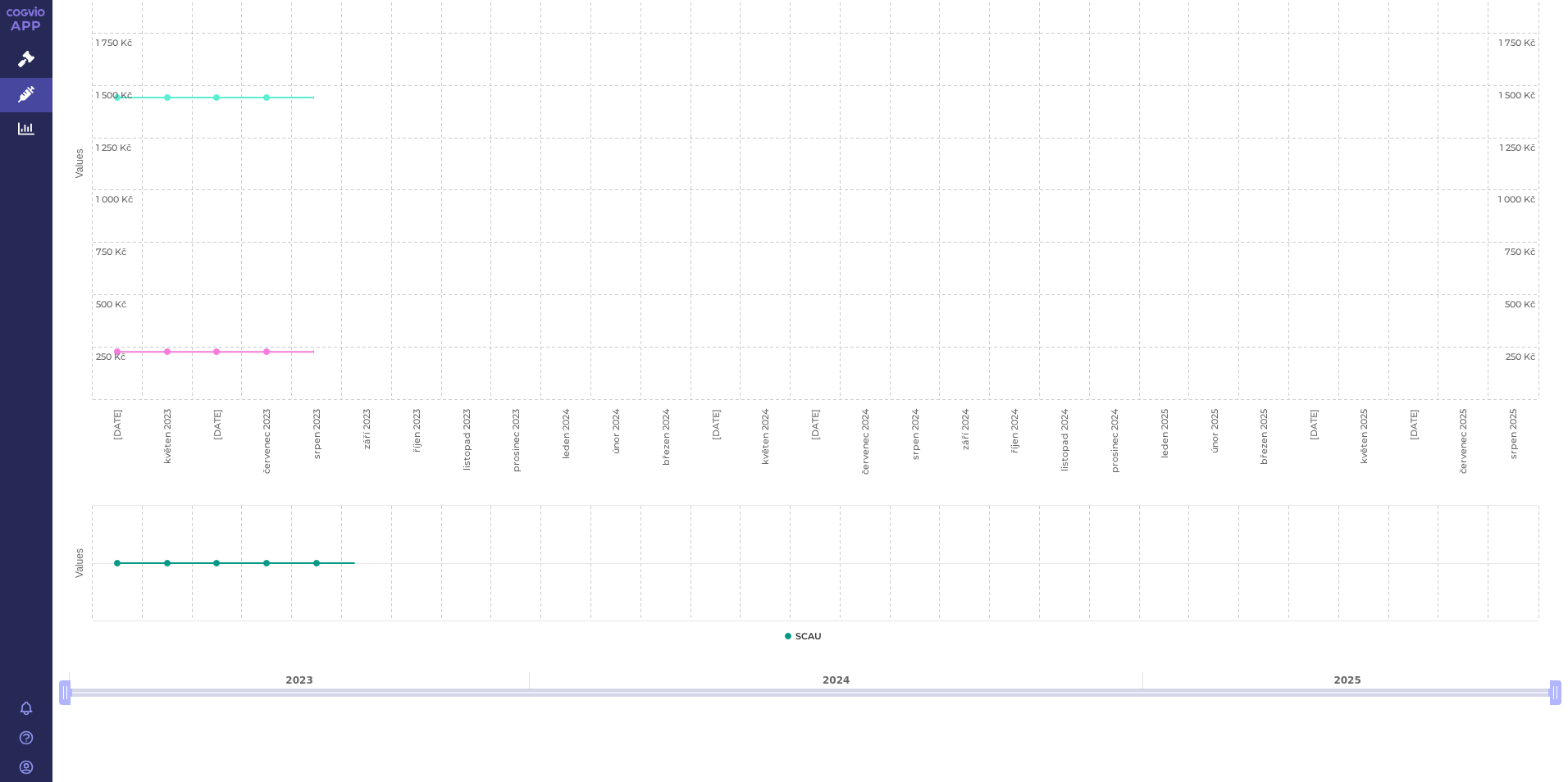
drag, startPoint x: 68, startPoint y: 681, endPoint x: -4, endPoint y: 590, distance: 116.0
click at [0, 590] on html "APP Správní řízení Léčivé přípravky Analytics Notifikace Nápověda Jiří Zdobínsk…" at bounding box center [784, 391] width 1568 height 782
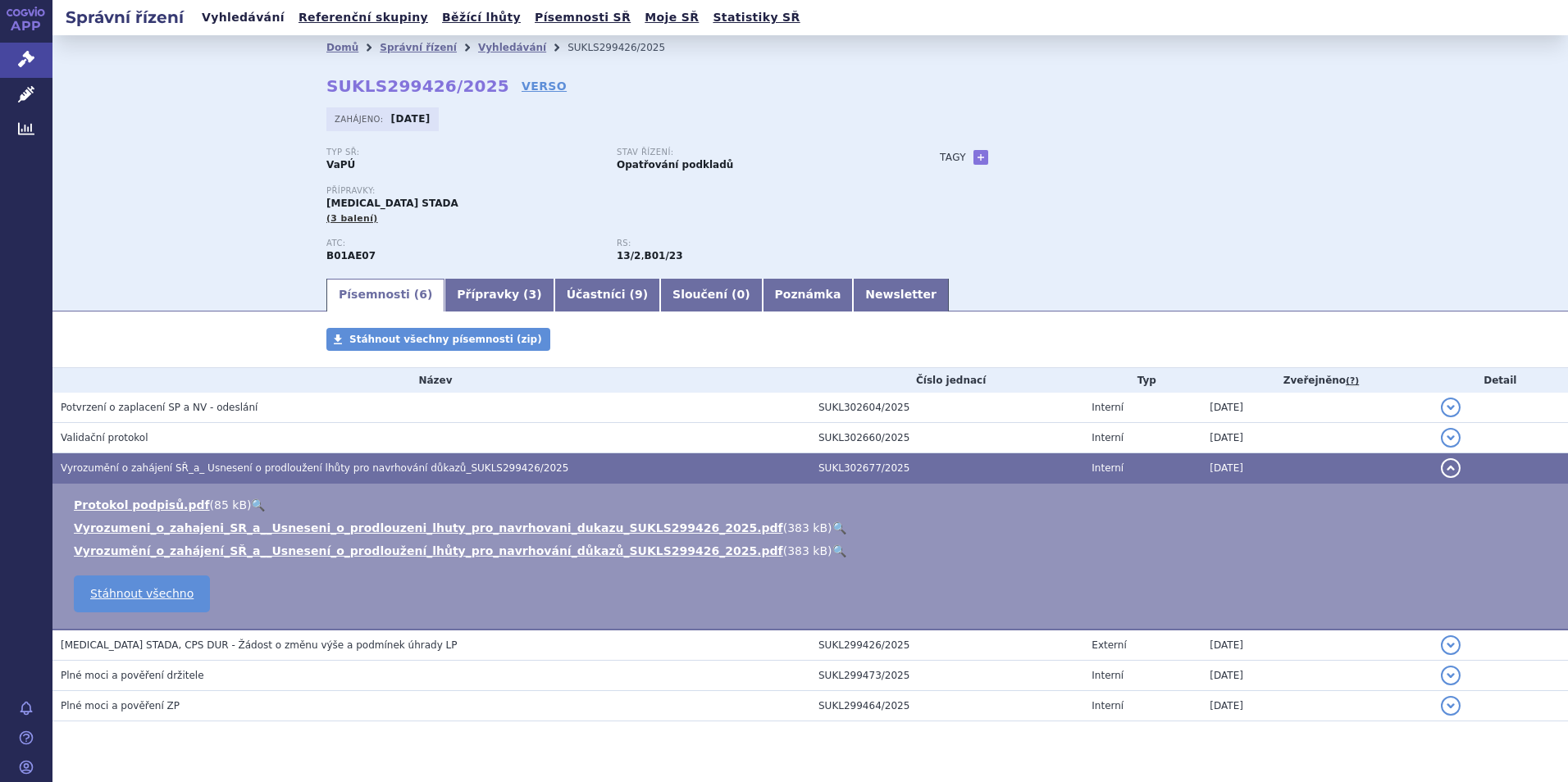
click at [232, 22] on link "Vyhledávání" at bounding box center [243, 18] width 93 height 22
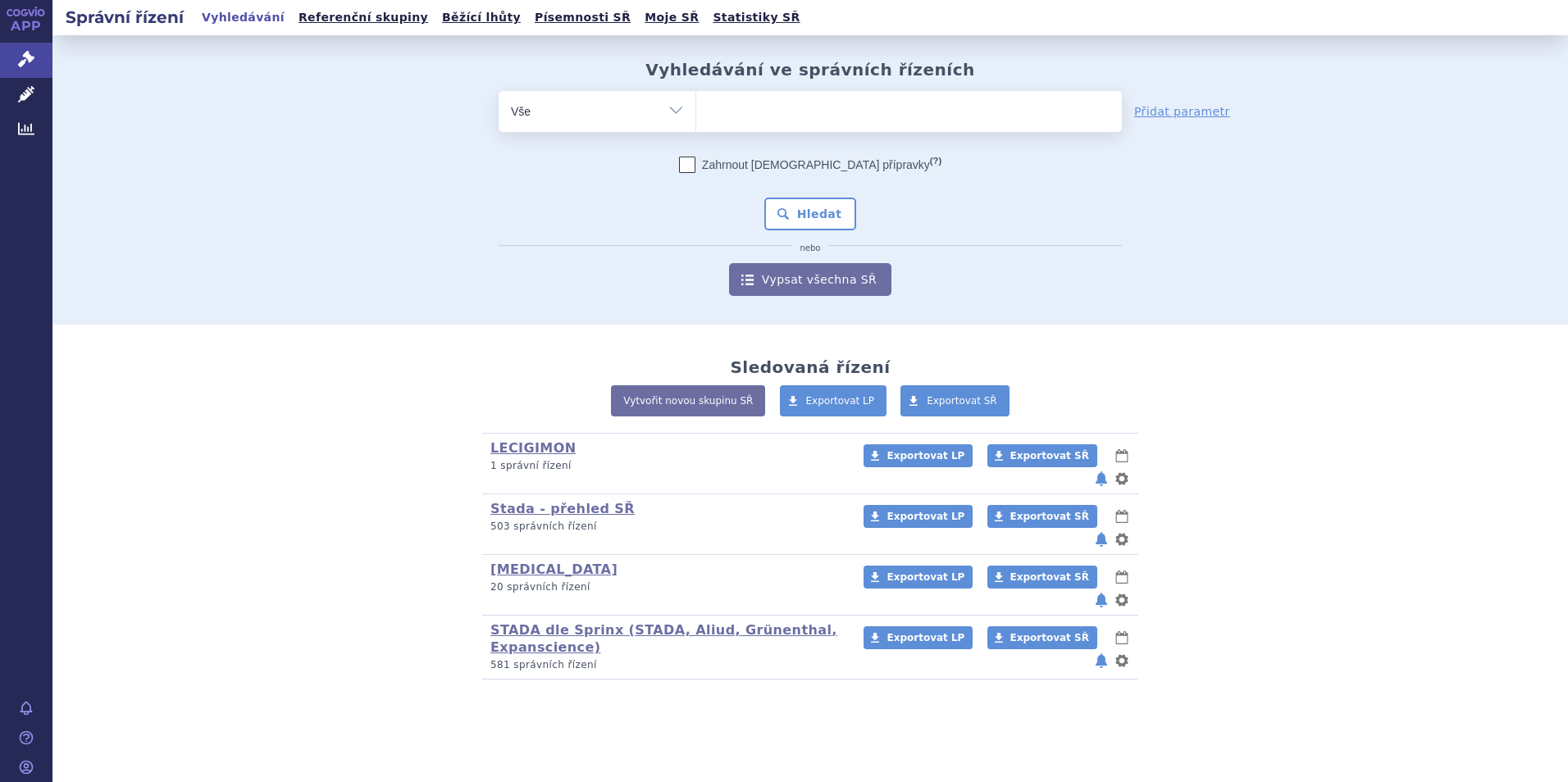
click at [740, 112] on ul at bounding box center [909, 108] width 425 height 35
click at [696, 112] on select at bounding box center [695, 111] width 1 height 41
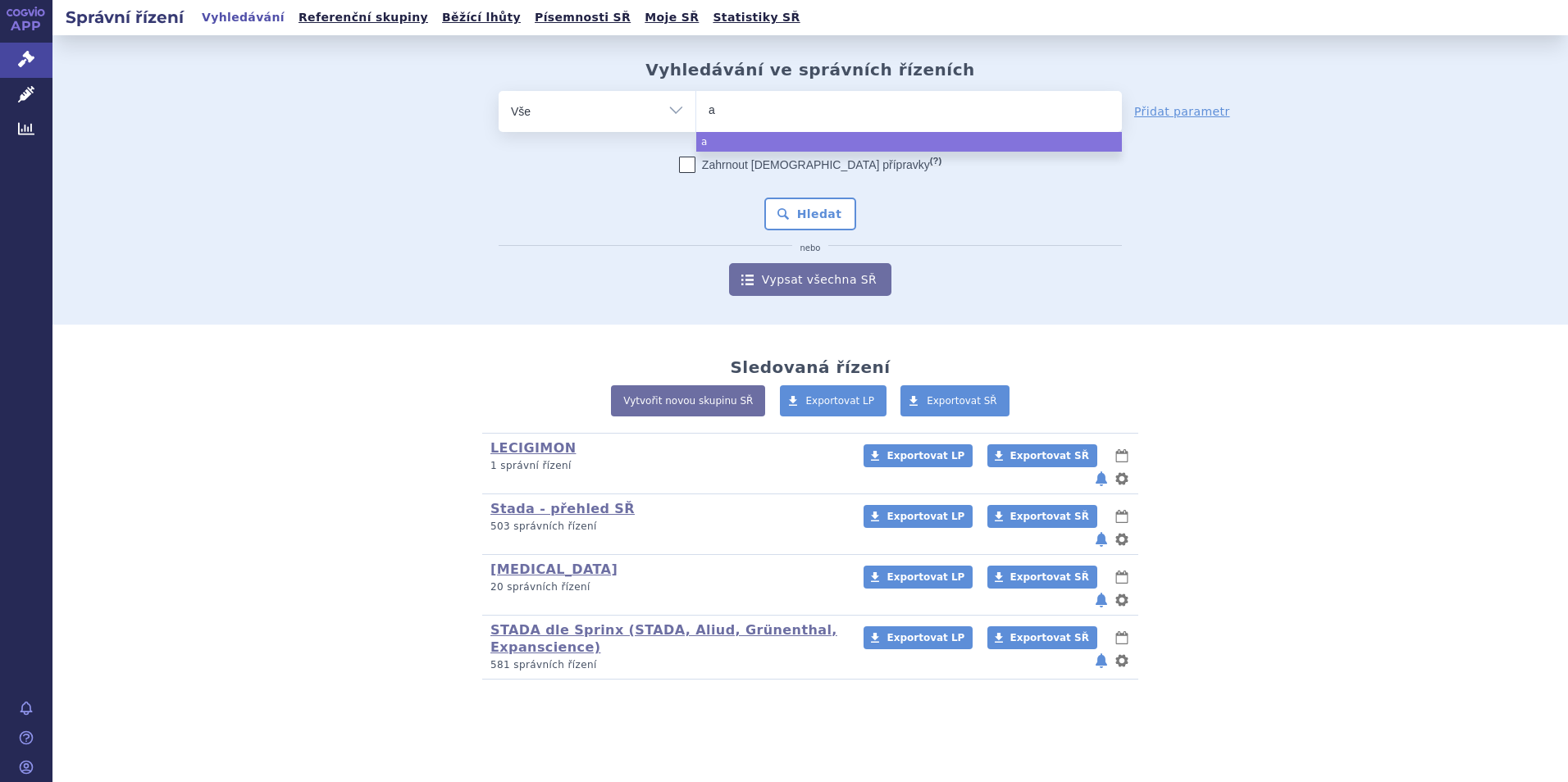
type input "ab"
type input "abi"
type input "abil"
type input "abilit"
type input "abilir"
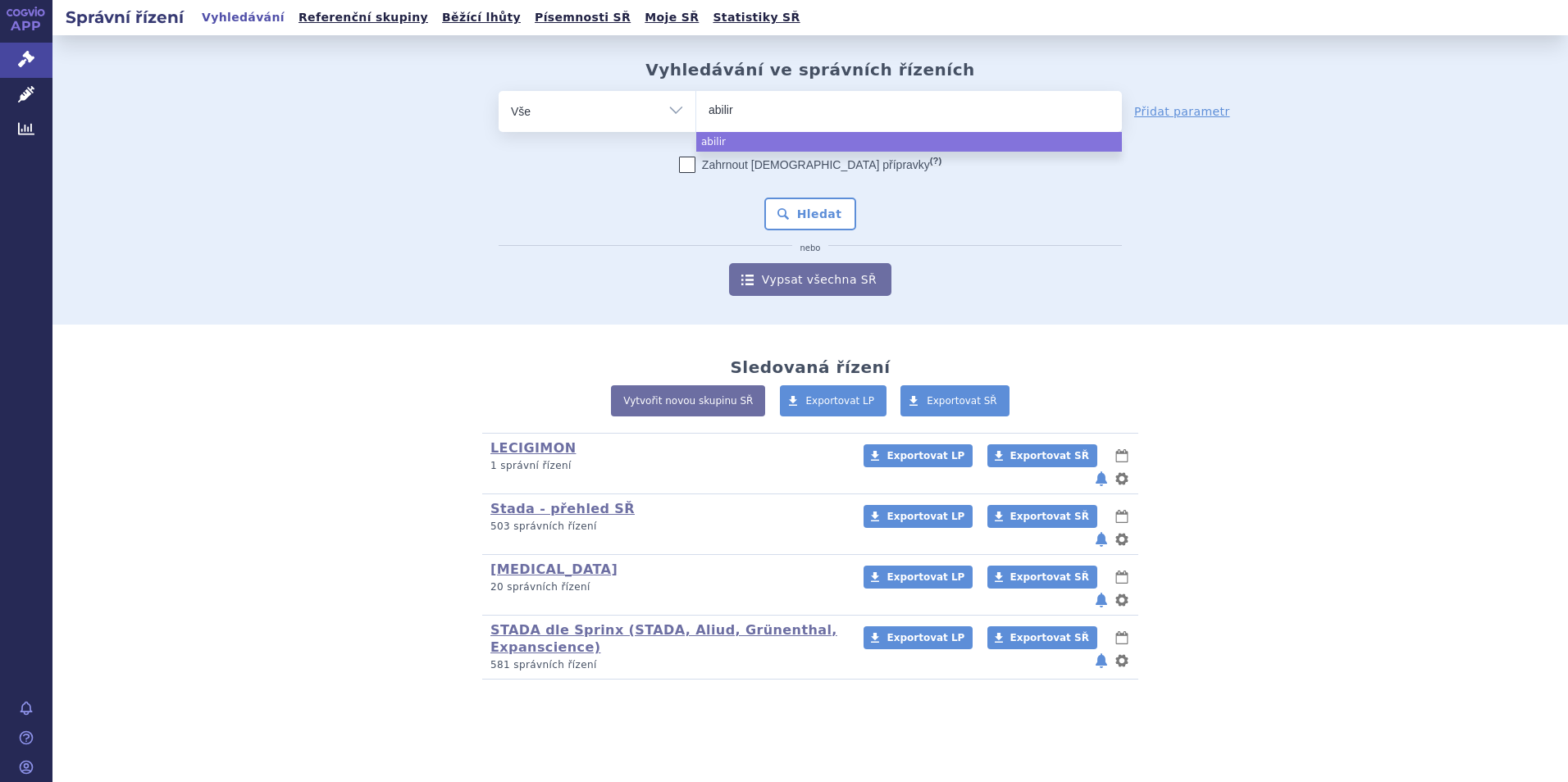
type input "abiliry"
type input "abiliy"
type input "abili"
type input "abilif"
type input "abilify"
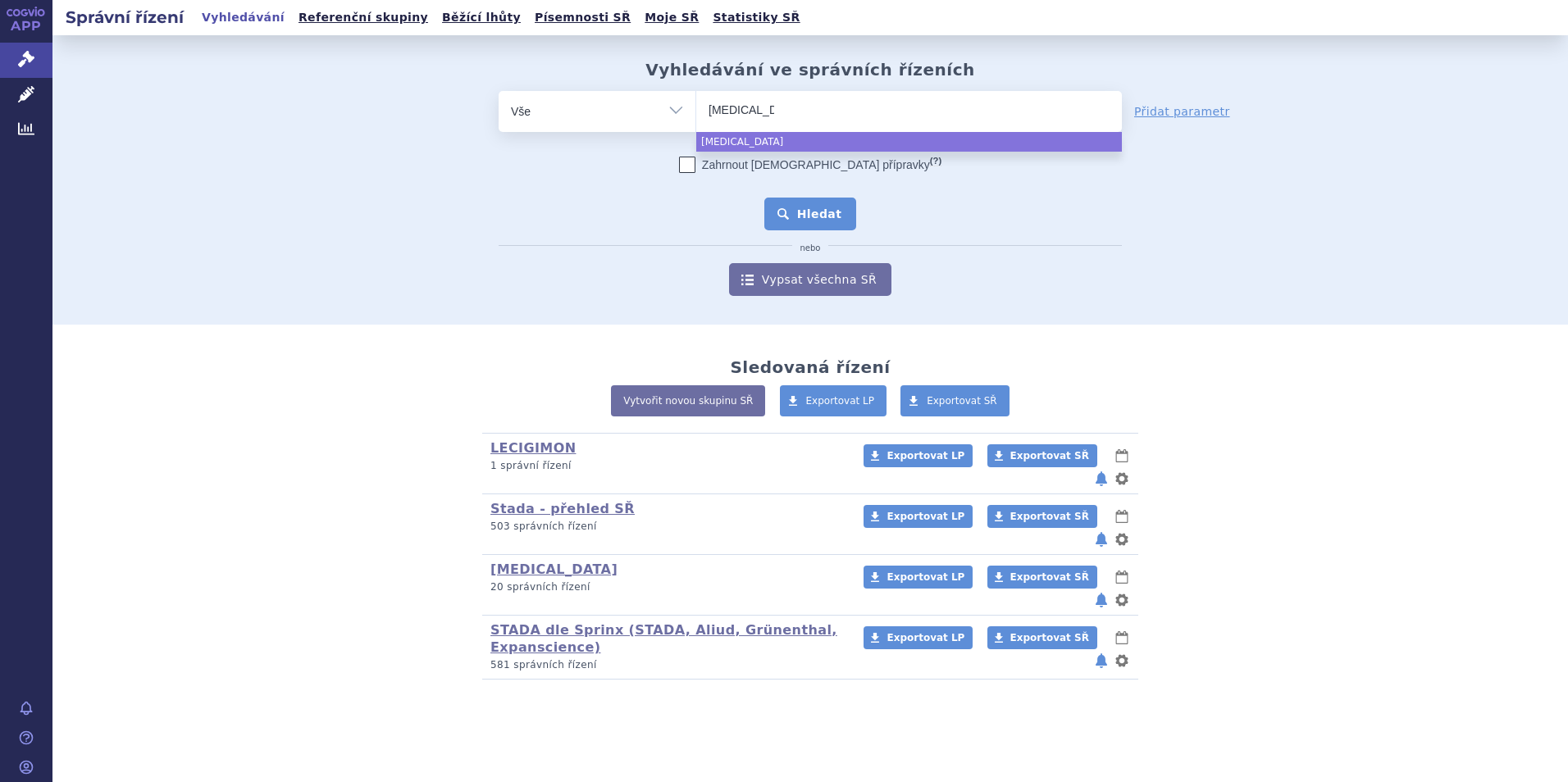
select select "abilify"
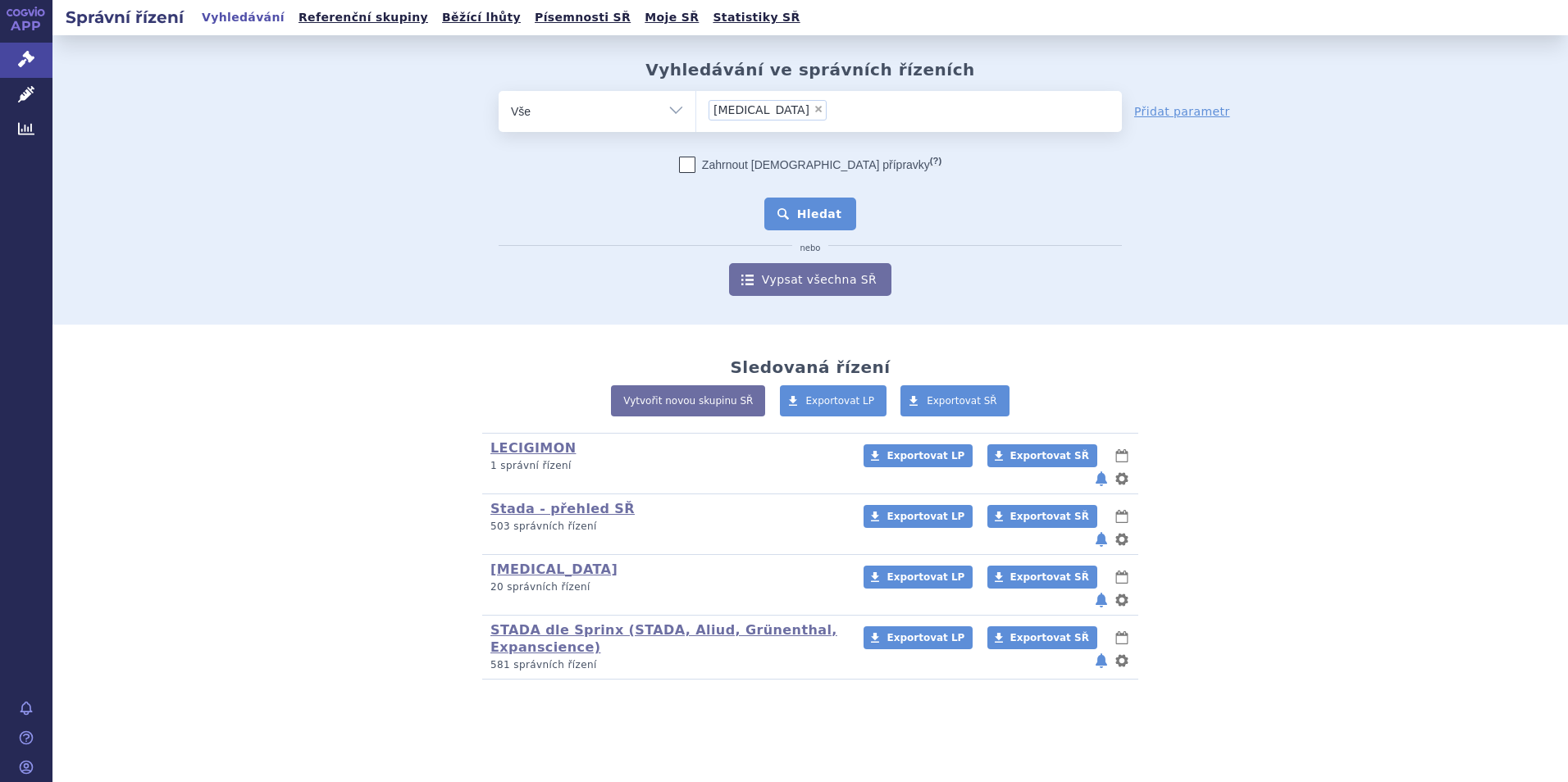
click at [822, 220] on button "Hledat" at bounding box center [810, 214] width 93 height 33
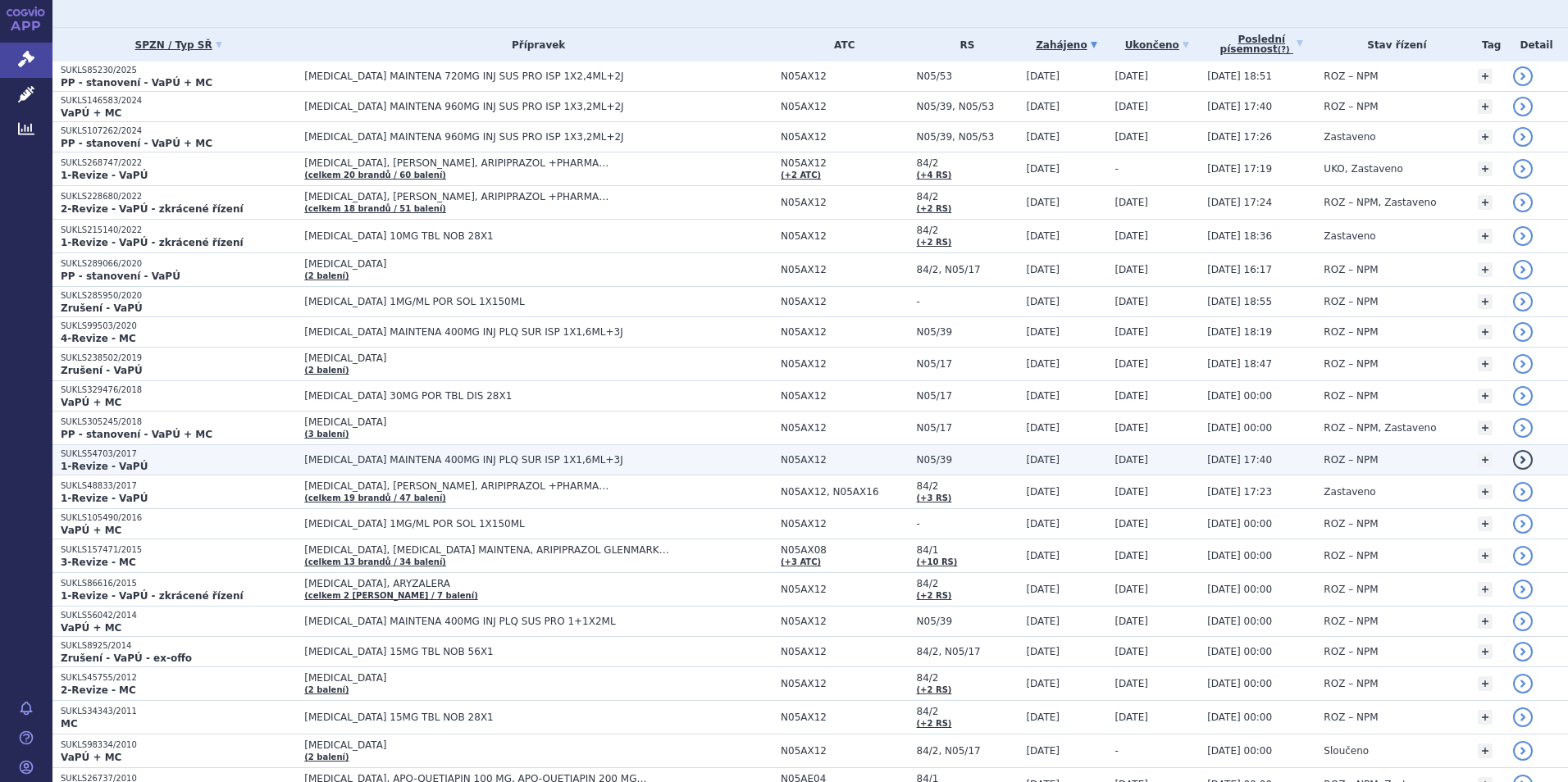
scroll to position [246, 0]
click at [339, 460] on span "[MEDICAL_DATA] MAINTENA 400MG INJ PLQ SUR ISP 1X1,6ML+3J" at bounding box center [510, 459] width 410 height 11
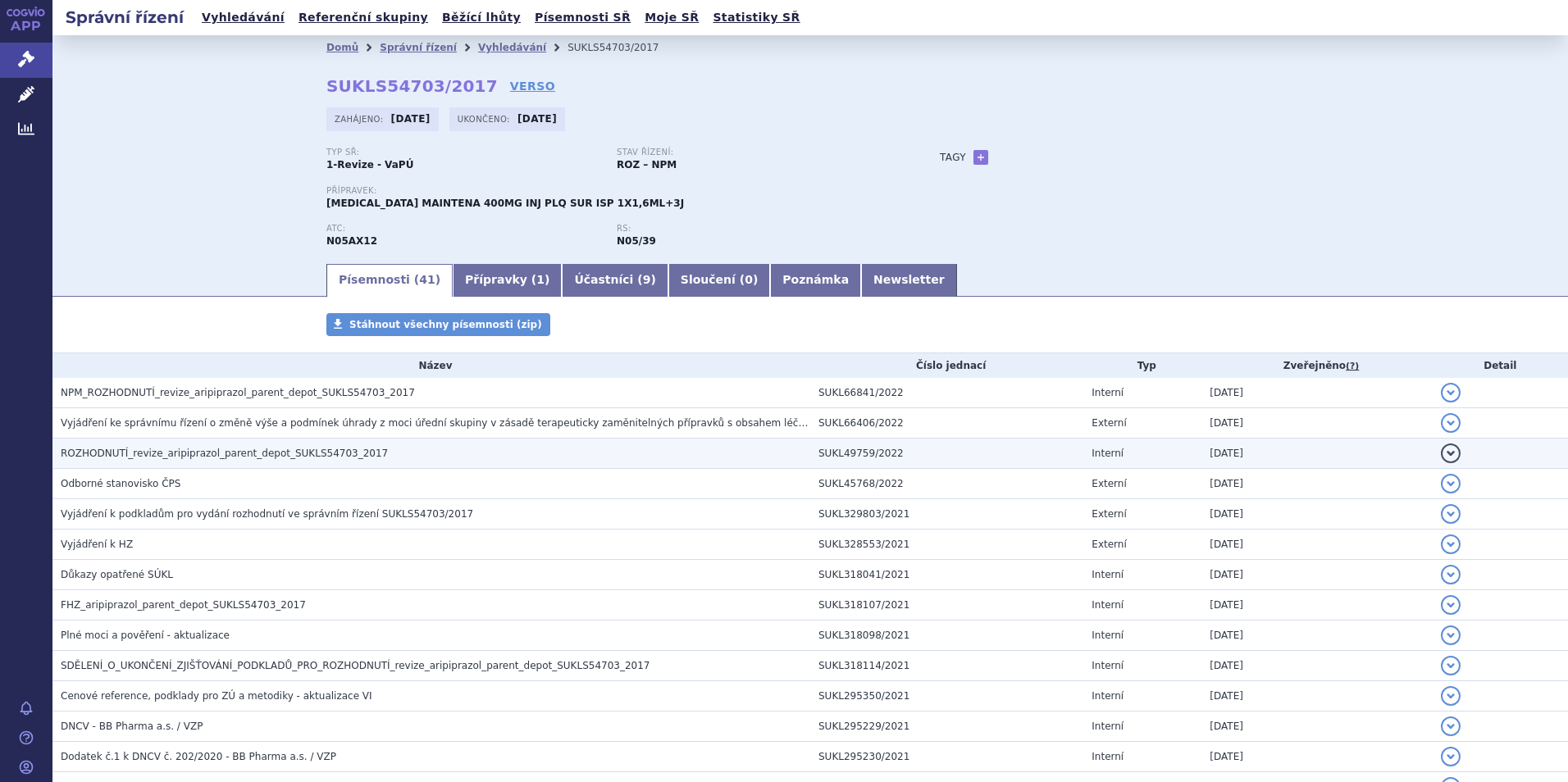
click at [149, 451] on span "ROZHODNUTÍ_revize_aripiprazol_parent_depot_SUKLS54703_2017" at bounding box center [224, 453] width 327 height 11
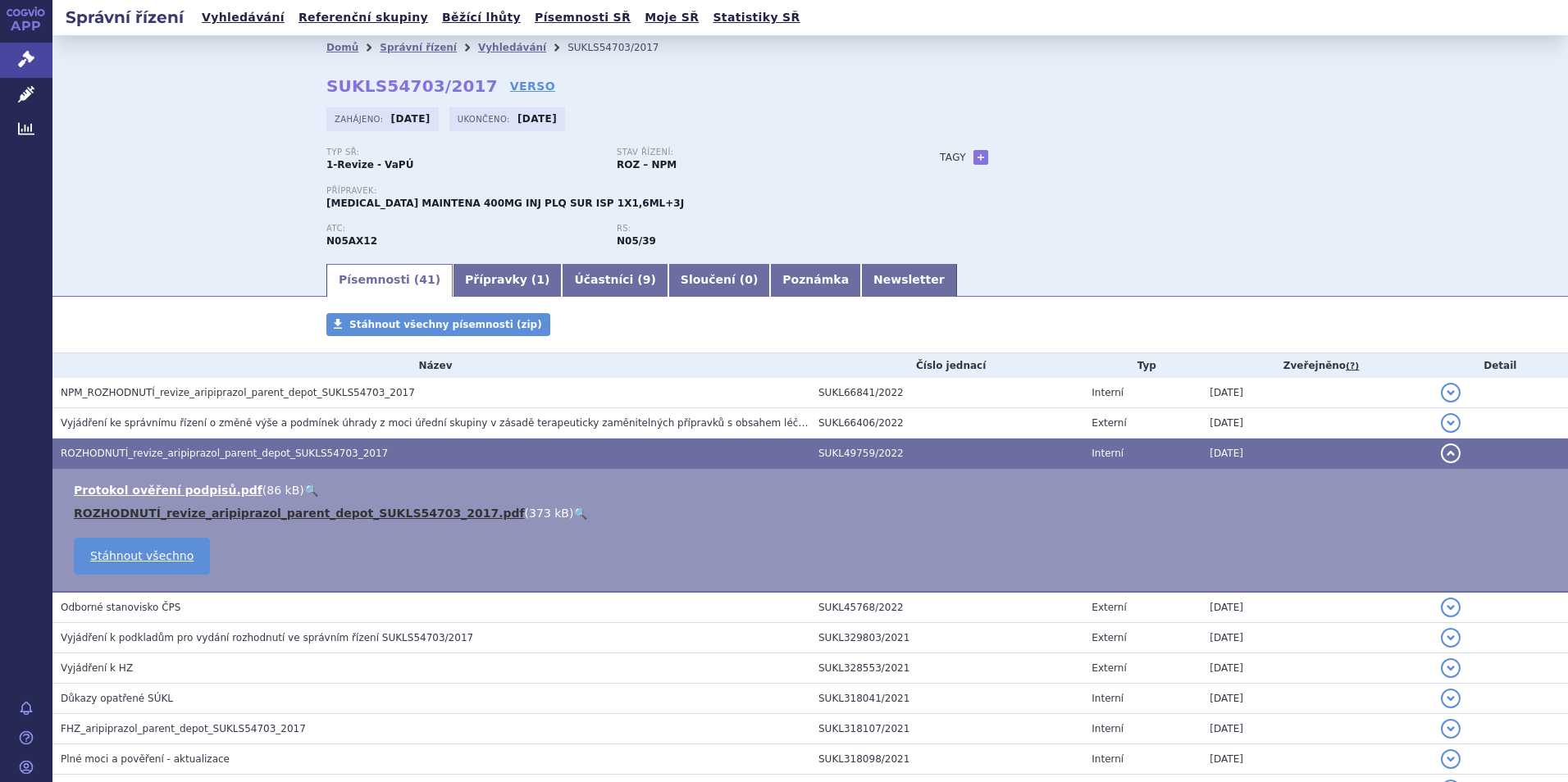
click at [205, 514] on link "ROZHODNUTÍ_revize_aripiprazol_parent_depot_SUKLS54703_2017.pdf" at bounding box center [300, 513] width 451 height 13
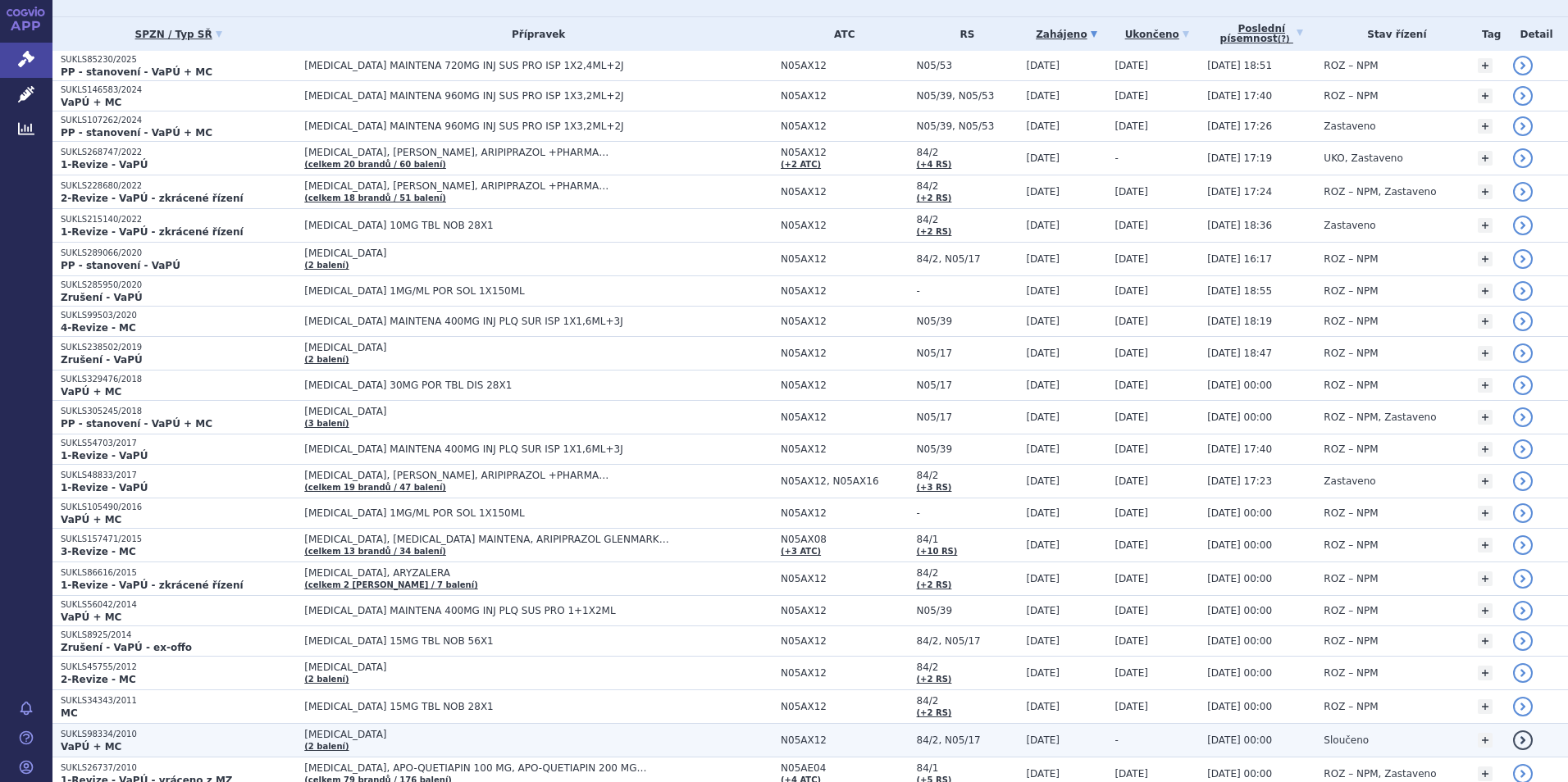
scroll to position [462, 0]
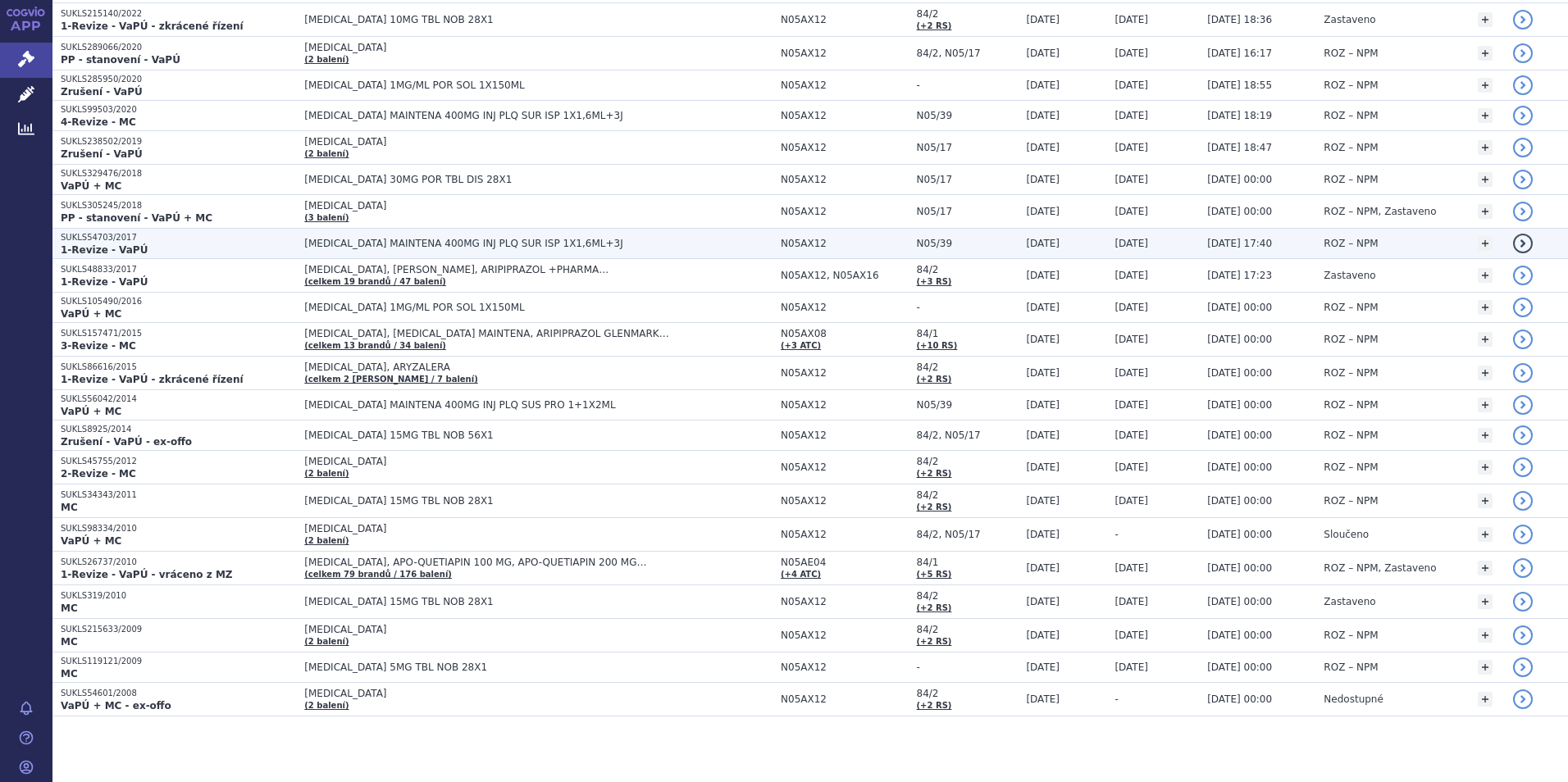
click at [339, 238] on span "[MEDICAL_DATA] MAINTENA 400MG INJ PLQ SUR ISP 1X1,6ML+3J" at bounding box center [510, 243] width 410 height 11
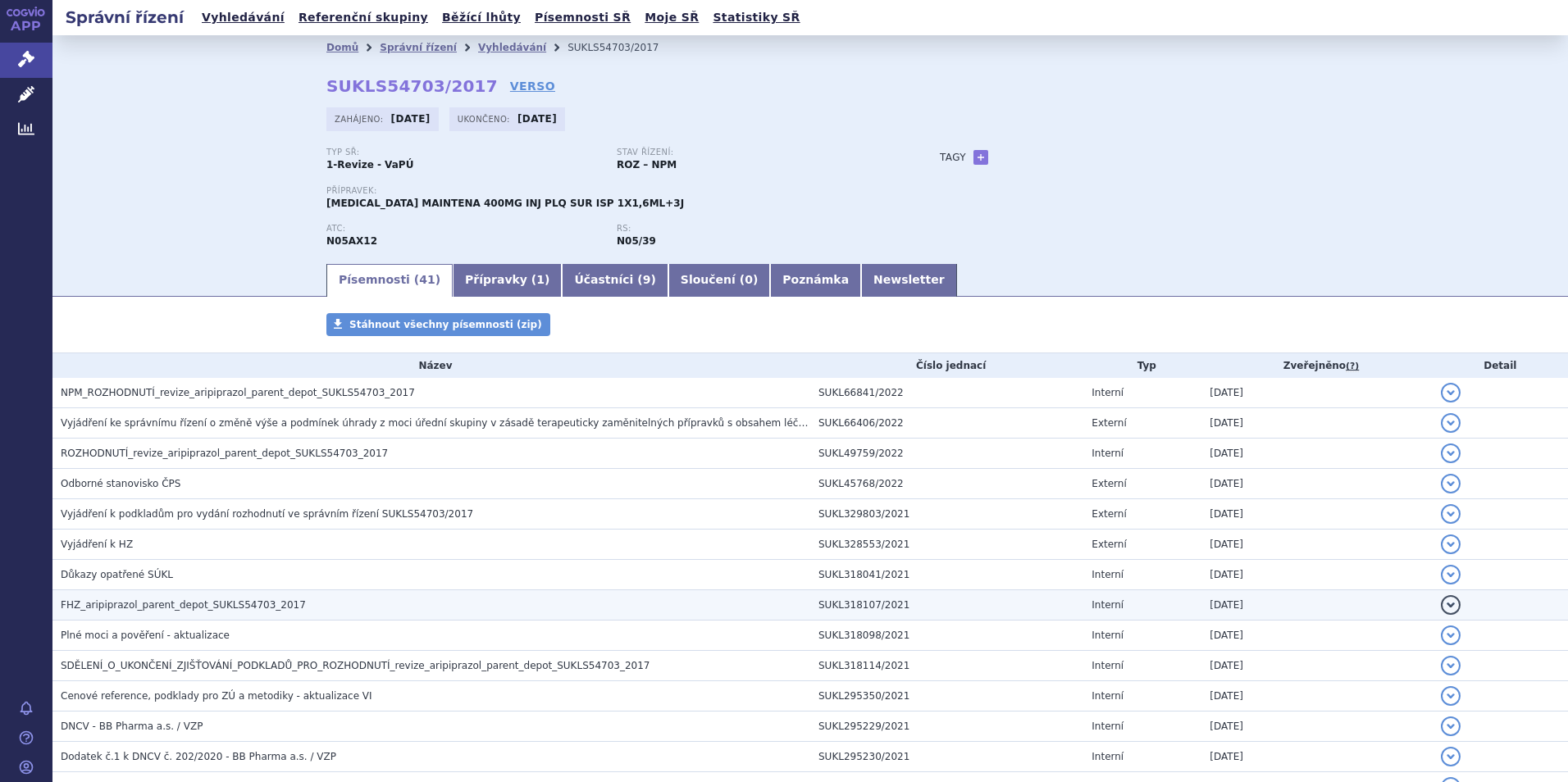
click at [158, 604] on span "FHZ_aripiprazol_parent_depot_SUKLS54703_2017" at bounding box center [184, 605] width 245 height 11
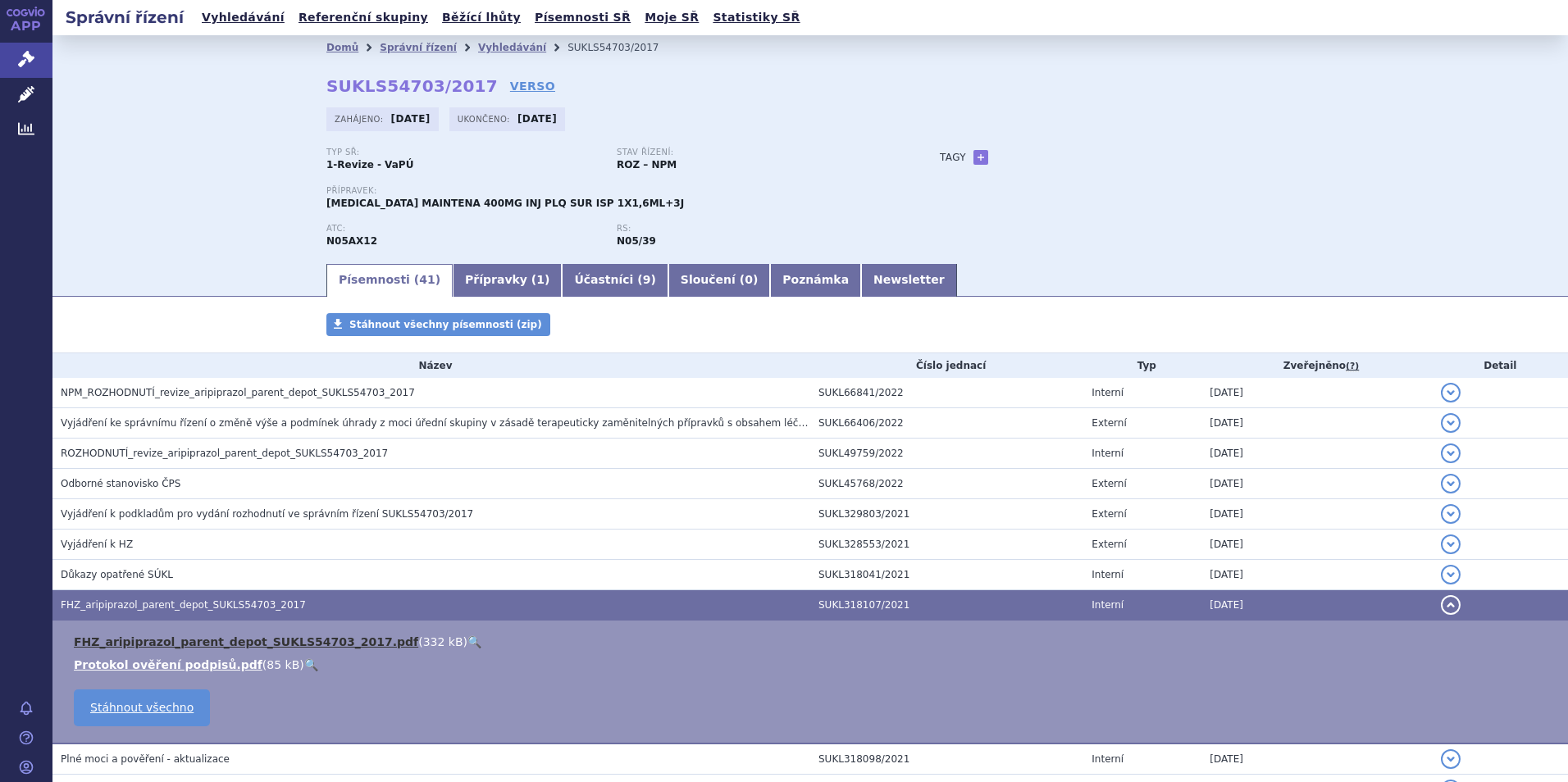
click at [281, 644] on link "FHZ_aripiprazol_parent_depot_SUKLS54703_2017.pdf" at bounding box center [246, 642] width 345 height 13
